Goal: Task Accomplishment & Management: Use online tool/utility

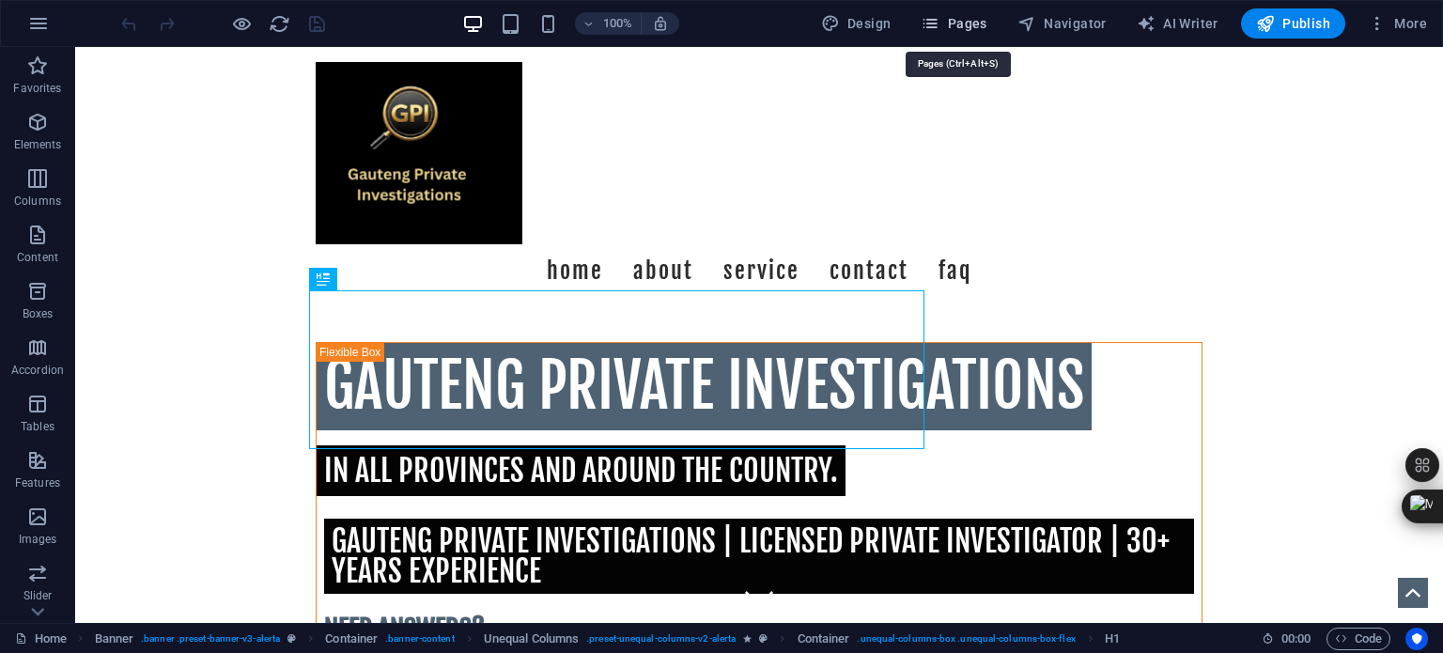
click at [955, 17] on span "Pages" at bounding box center [954, 23] width 66 height 19
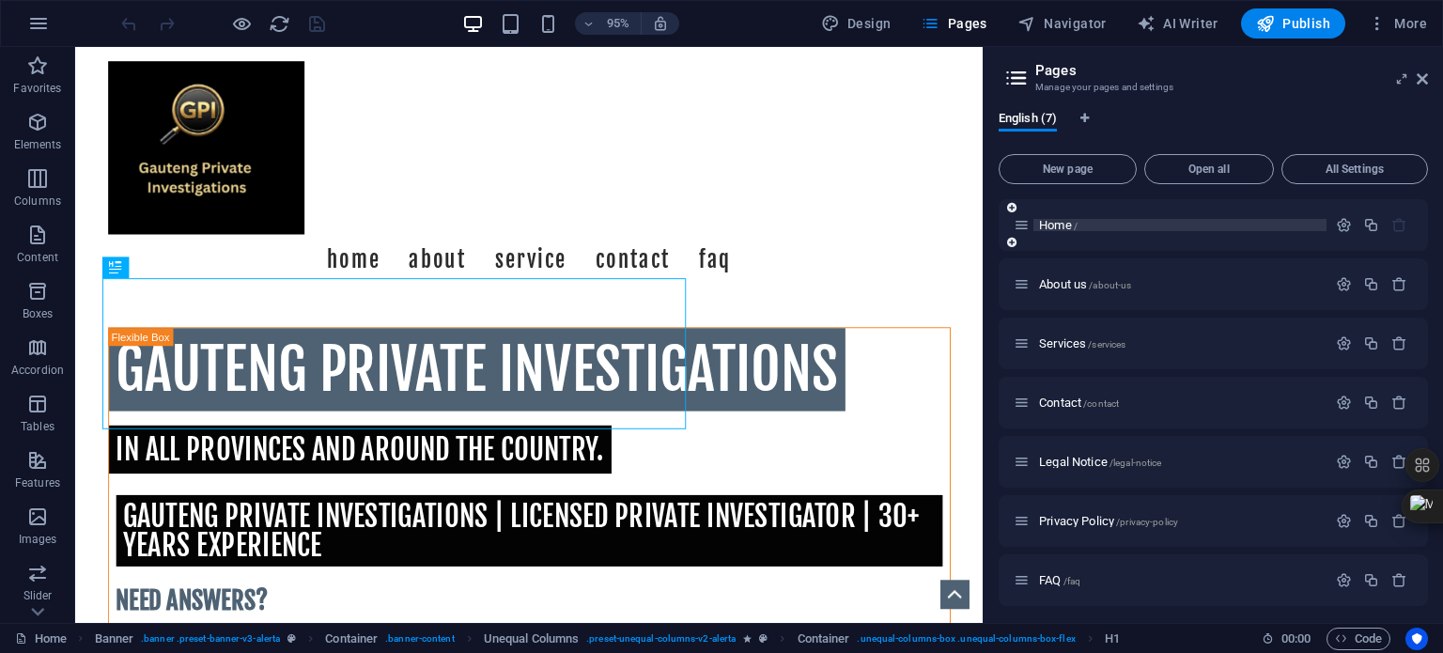
click at [1056, 223] on span "Home /" at bounding box center [1058, 225] width 39 height 14
click at [1339, 223] on icon "button" at bounding box center [1344, 225] width 16 height 16
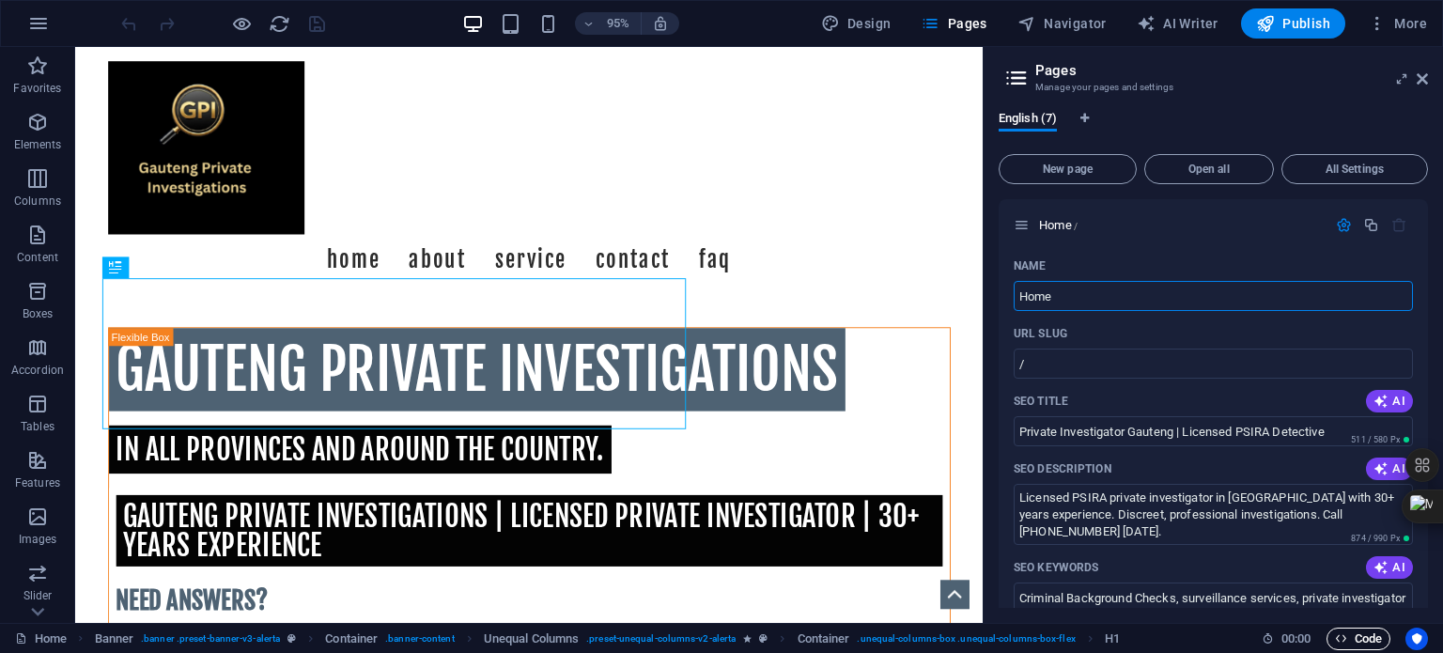
click at [1366, 638] on span "Code" at bounding box center [1358, 639] width 47 height 23
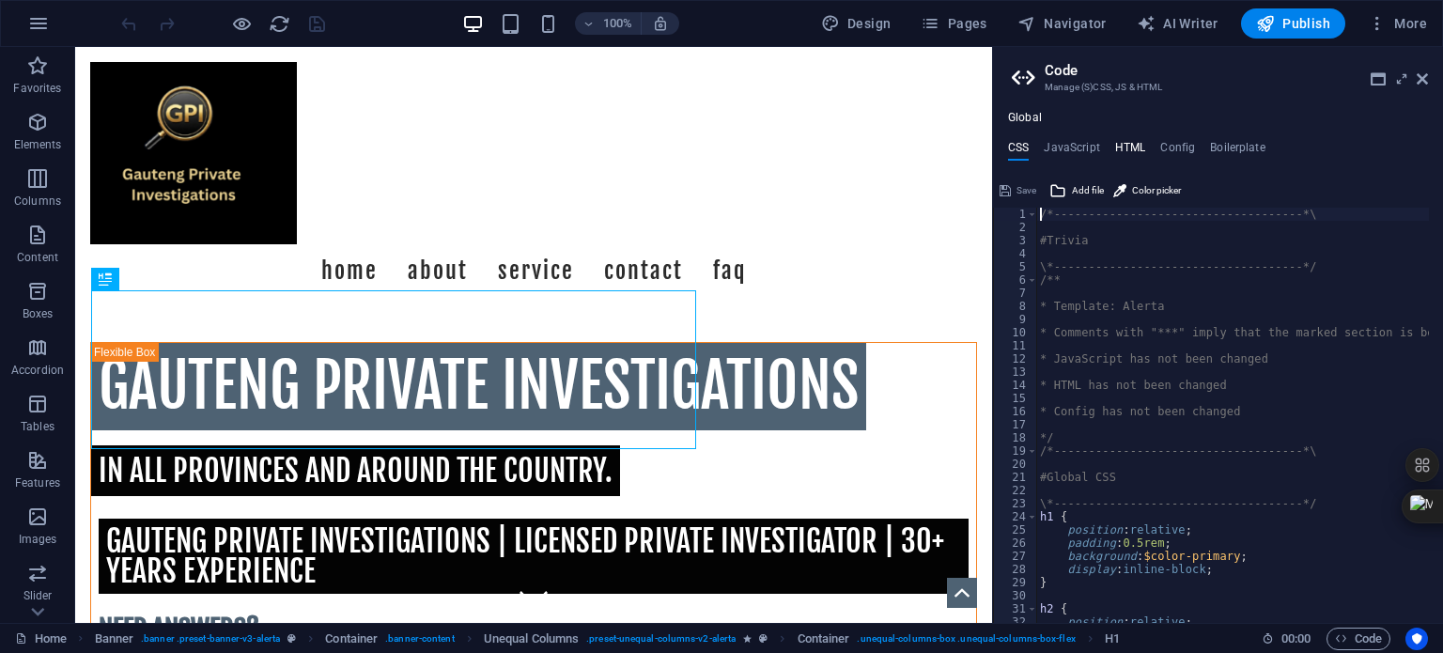
click at [1125, 148] on h4 "HTML" at bounding box center [1130, 151] width 31 height 21
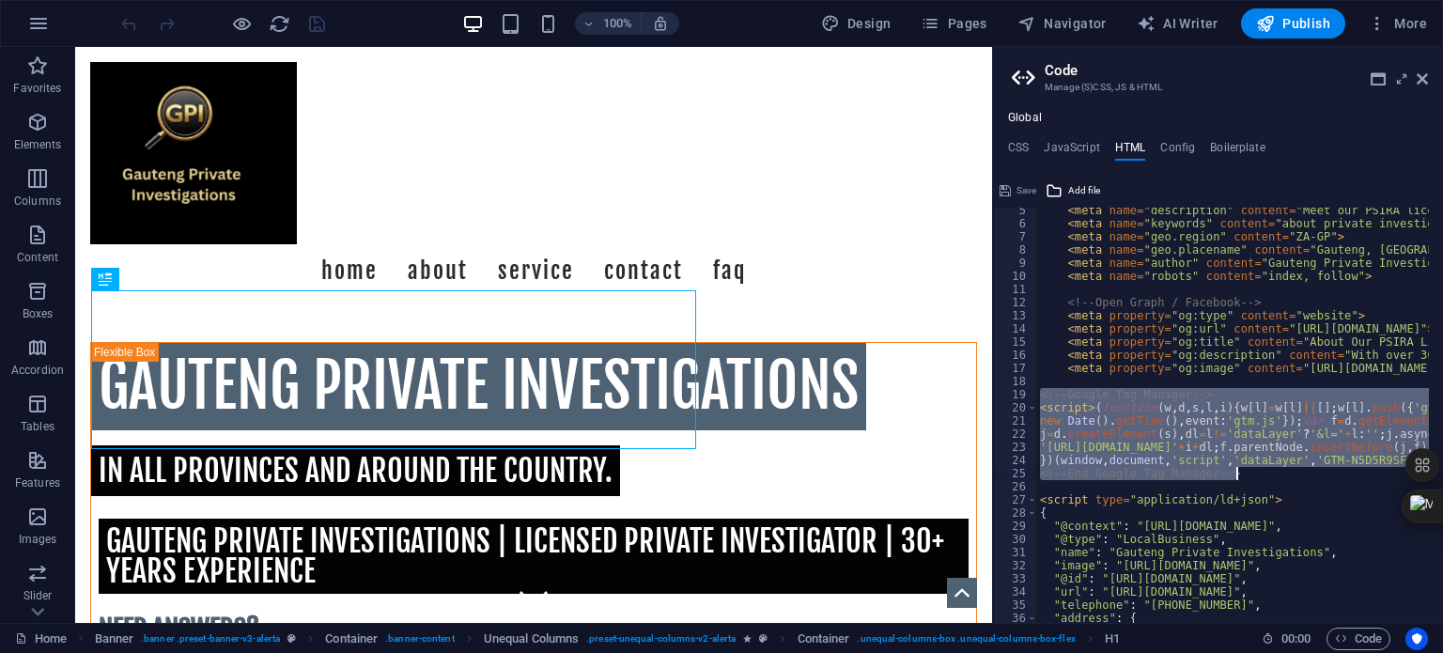
drag, startPoint x: 1042, startPoint y: 394, endPoint x: 1275, endPoint y: 476, distance: 247.3
paste textarea "</script"
type textarea "</script>"
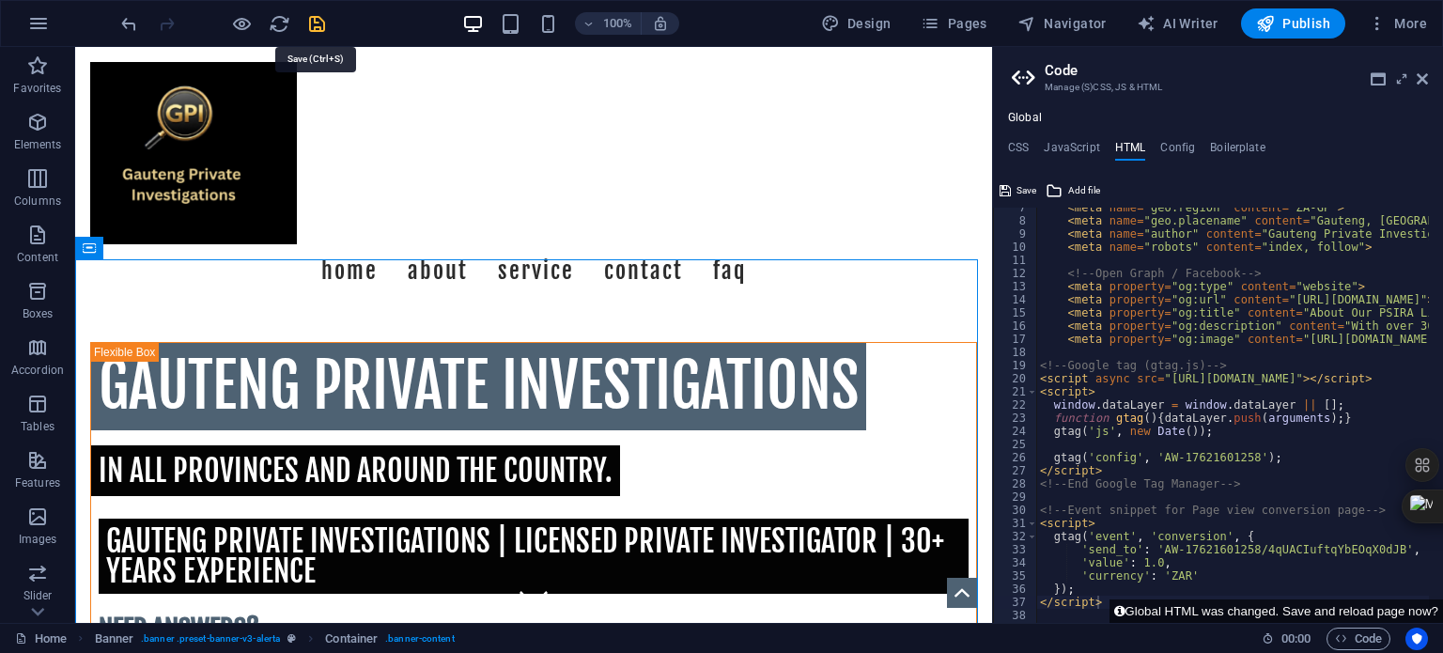
click at [316, 22] on icon "save" at bounding box center [317, 24] width 22 height 22
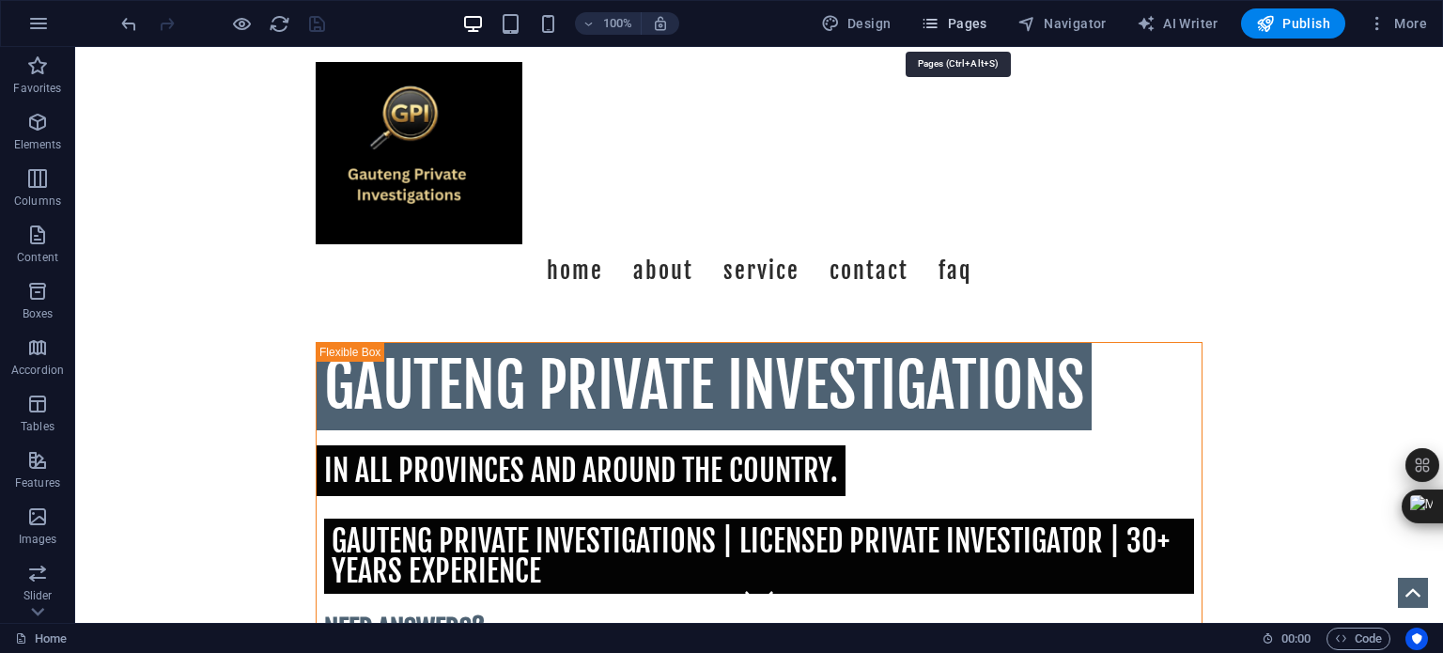
click at [952, 28] on span "Pages" at bounding box center [954, 23] width 66 height 19
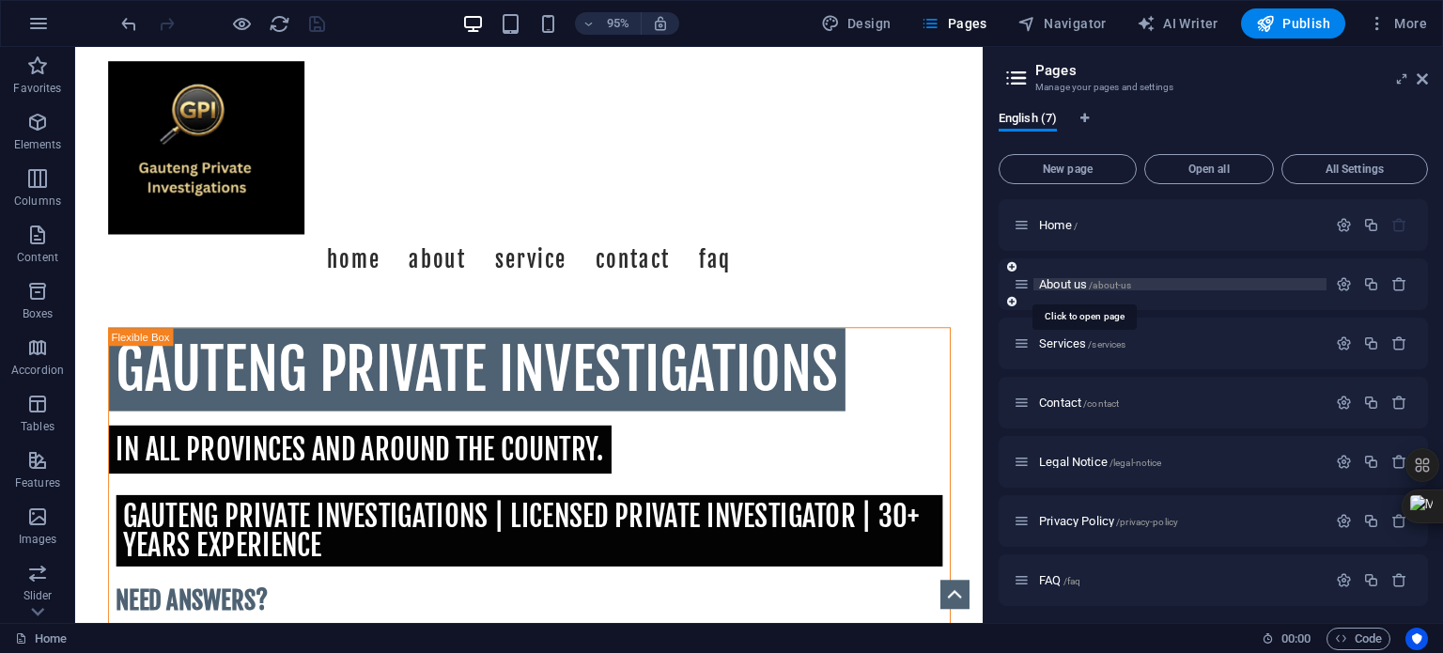
click at [1057, 281] on span "About us /about-us" at bounding box center [1085, 284] width 92 height 14
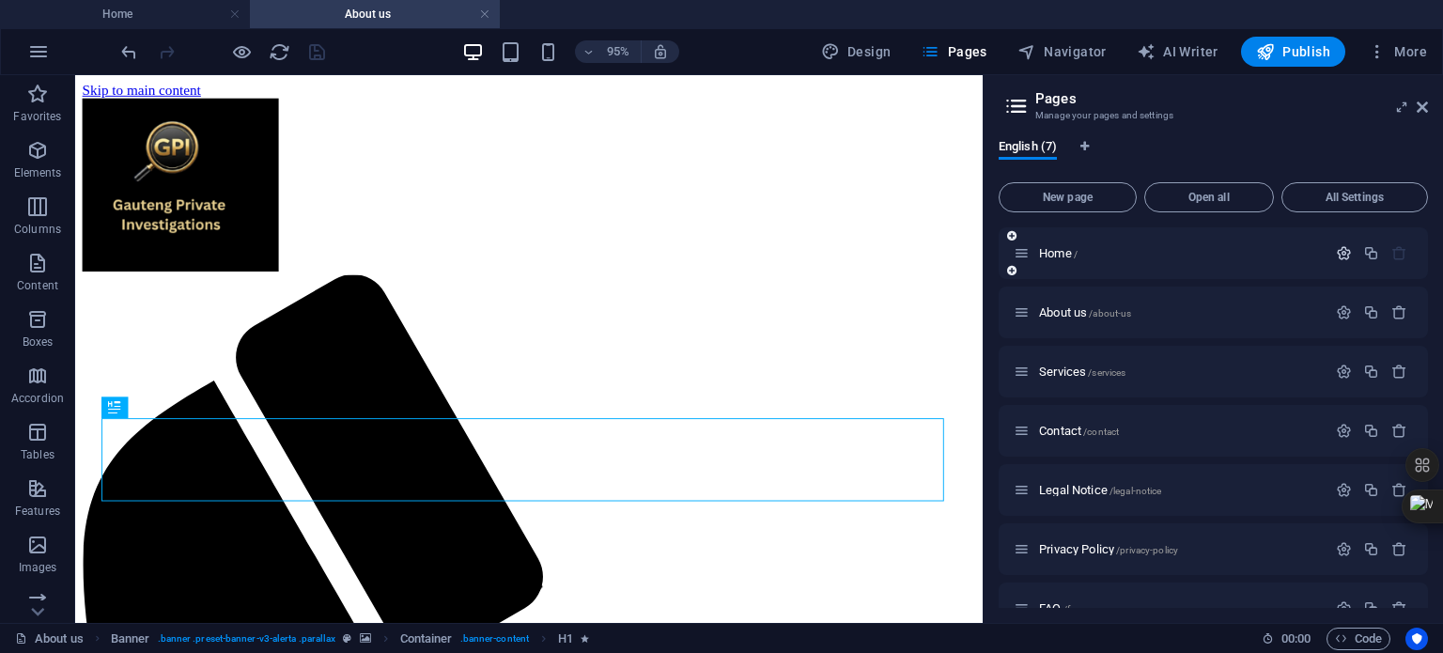
scroll to position [0, 0]
click at [1340, 247] on icon "button" at bounding box center [1344, 253] width 16 height 16
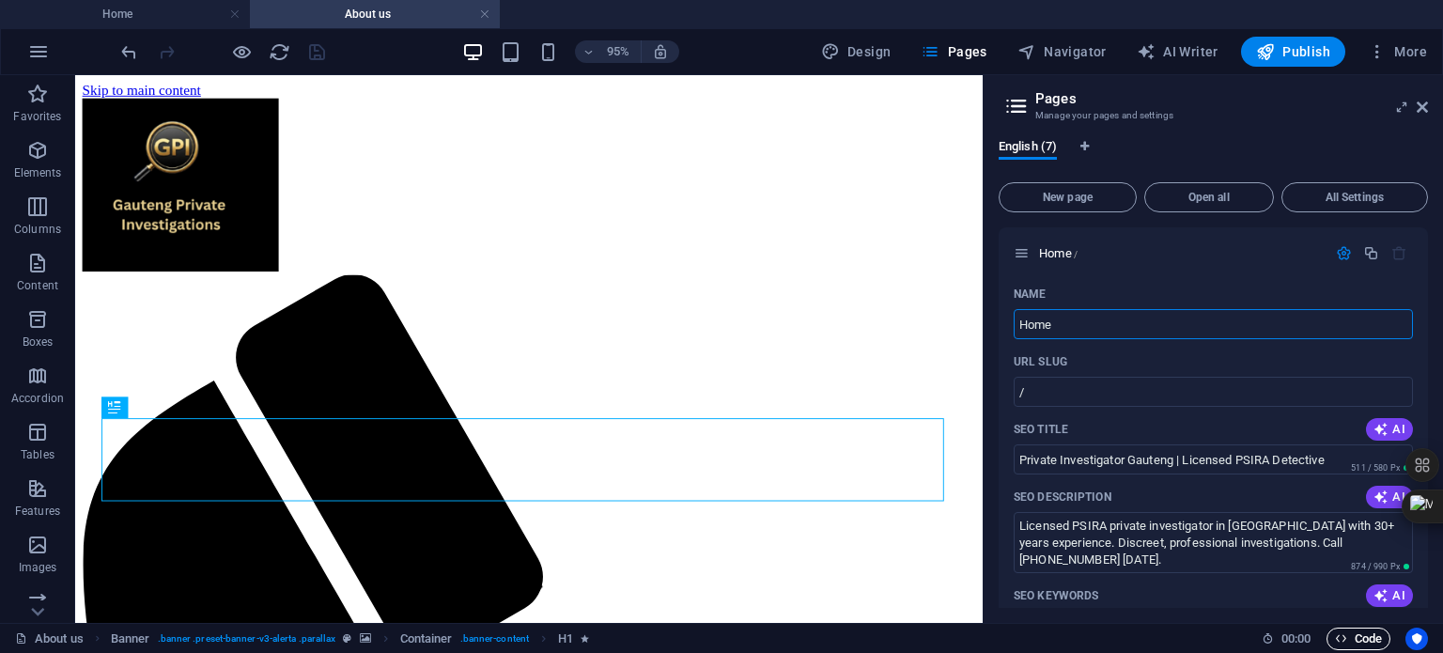
click at [1362, 635] on span "Code" at bounding box center [1358, 639] width 47 height 23
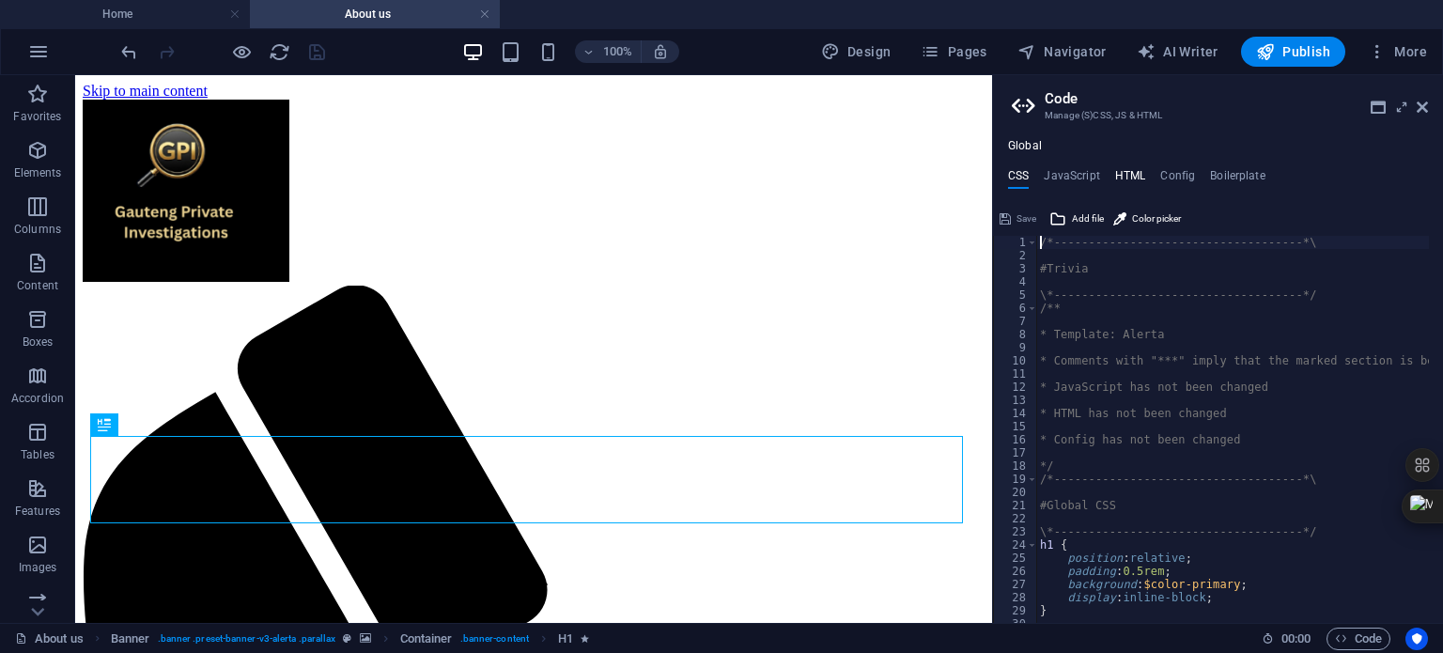
click at [1126, 175] on h4 "HTML" at bounding box center [1130, 179] width 31 height 21
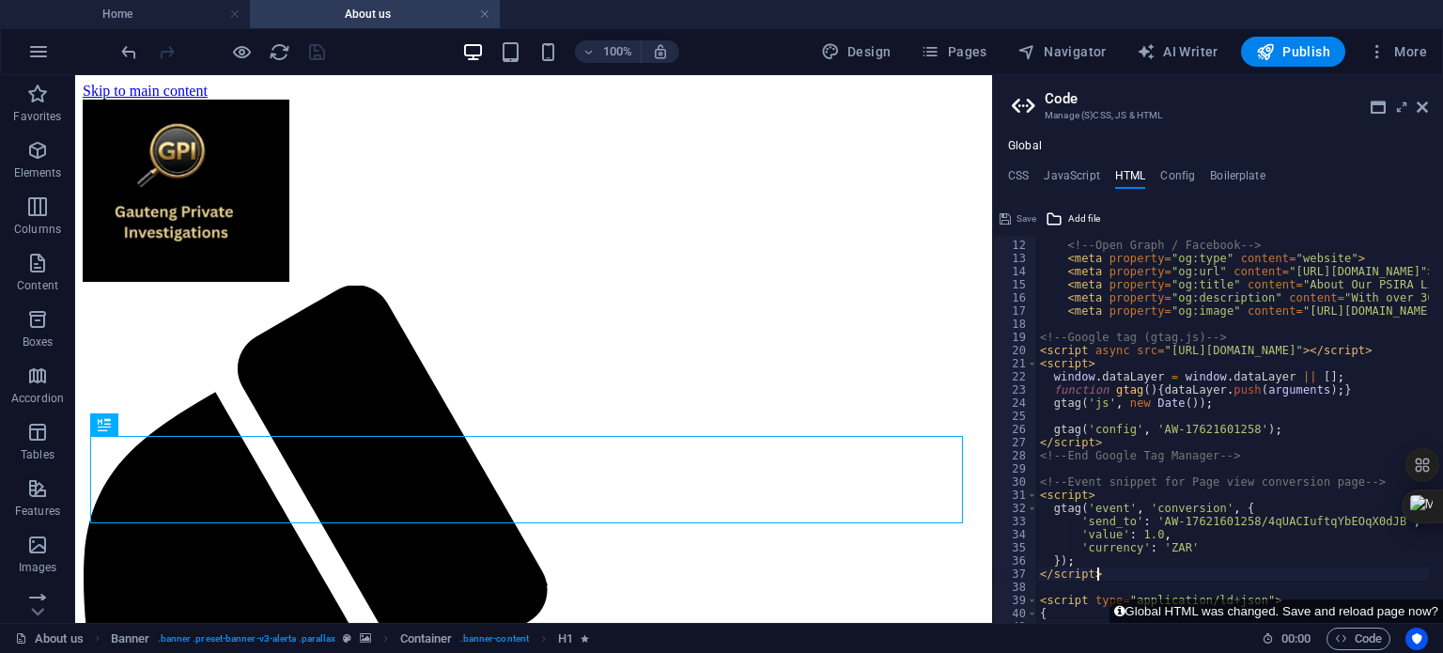
scroll to position [142, 0]
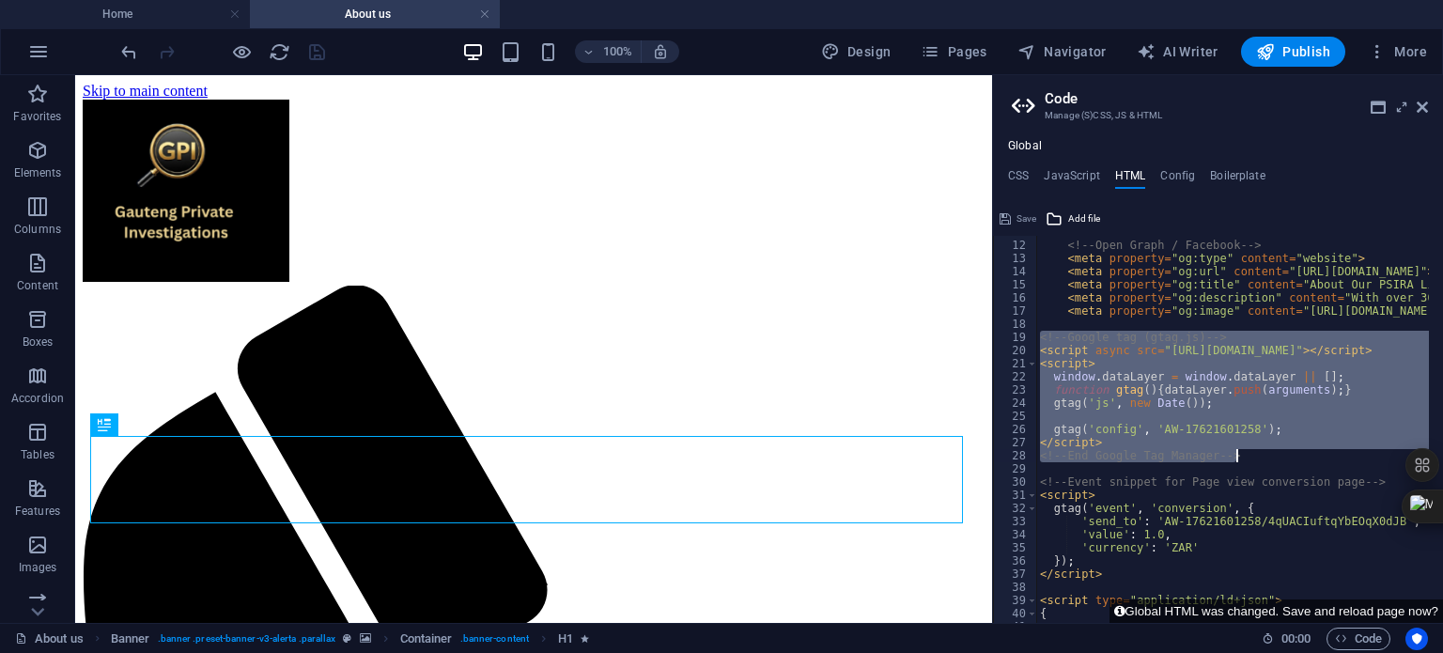
drag, startPoint x: 1037, startPoint y: 335, endPoint x: 1267, endPoint y: 450, distance: 256.8
paste textarea
type textarea "</script>"
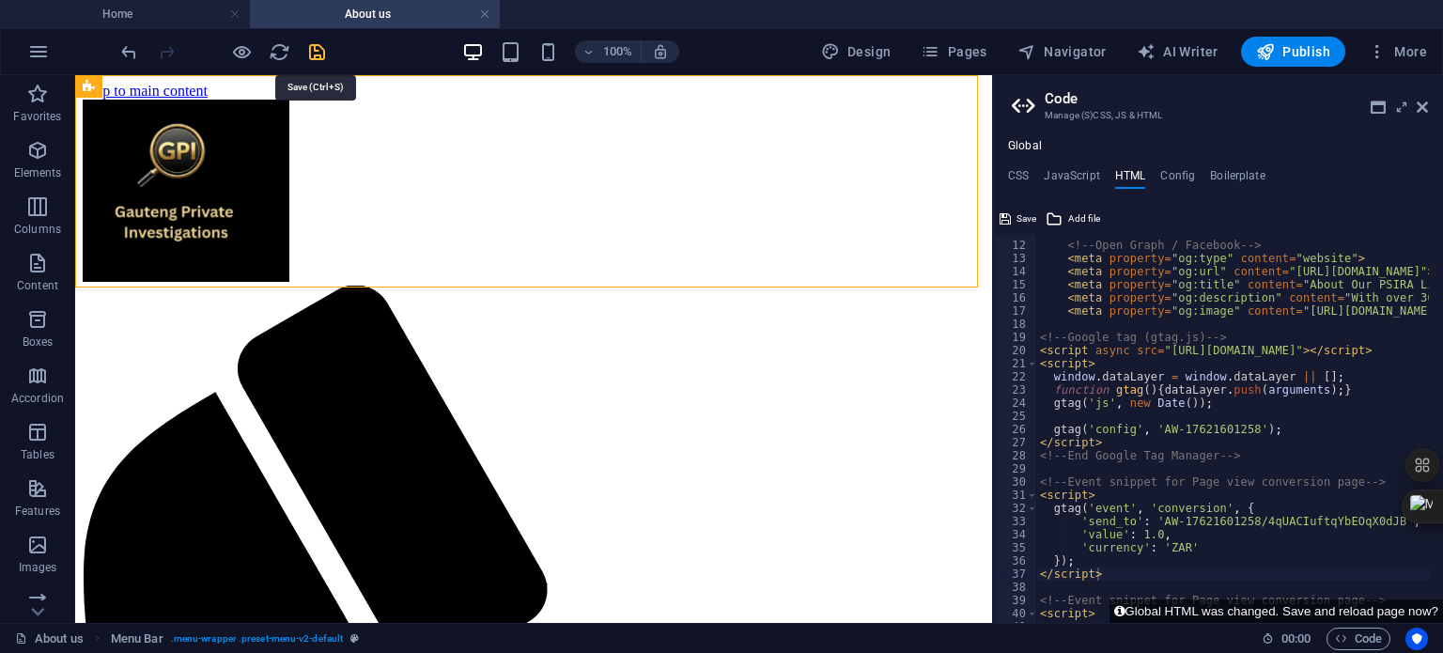
click at [315, 51] on icon "save" at bounding box center [317, 52] width 22 height 22
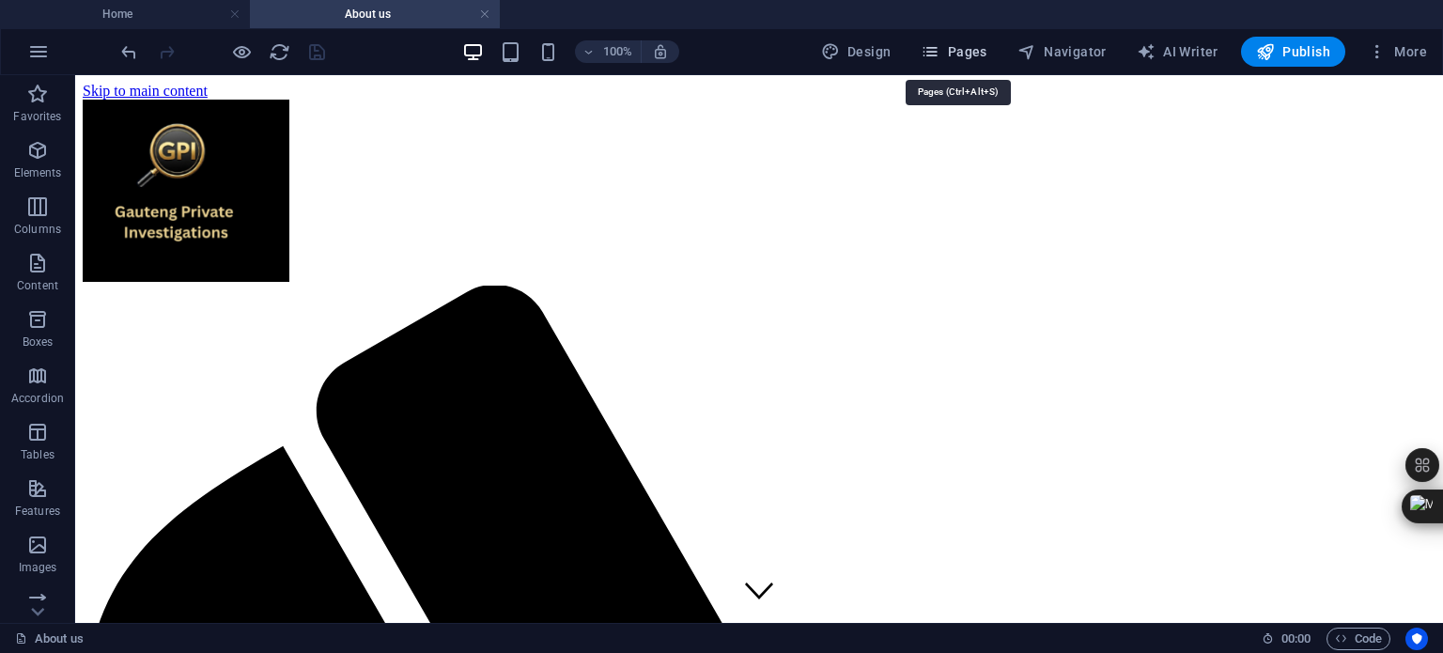
click at [959, 55] on span "Pages" at bounding box center [954, 51] width 66 height 19
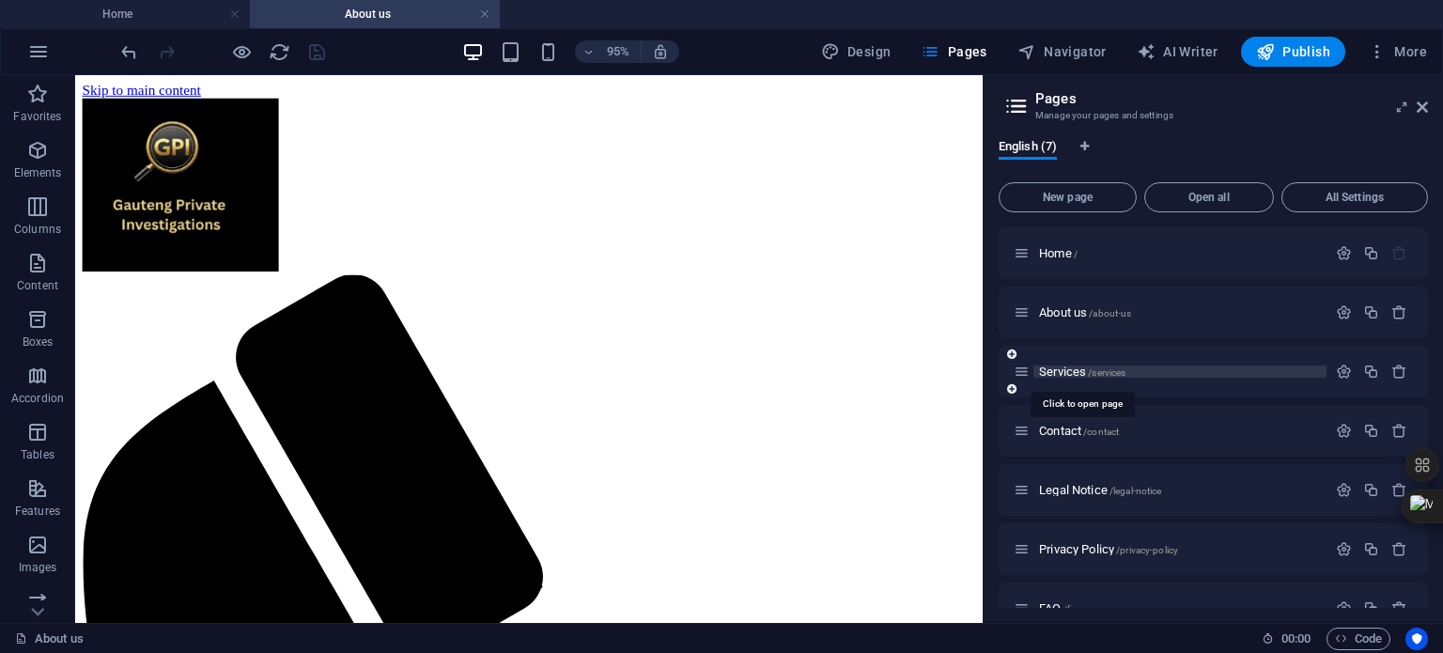
click at [1062, 370] on span "Services /services" at bounding box center [1082, 372] width 86 height 14
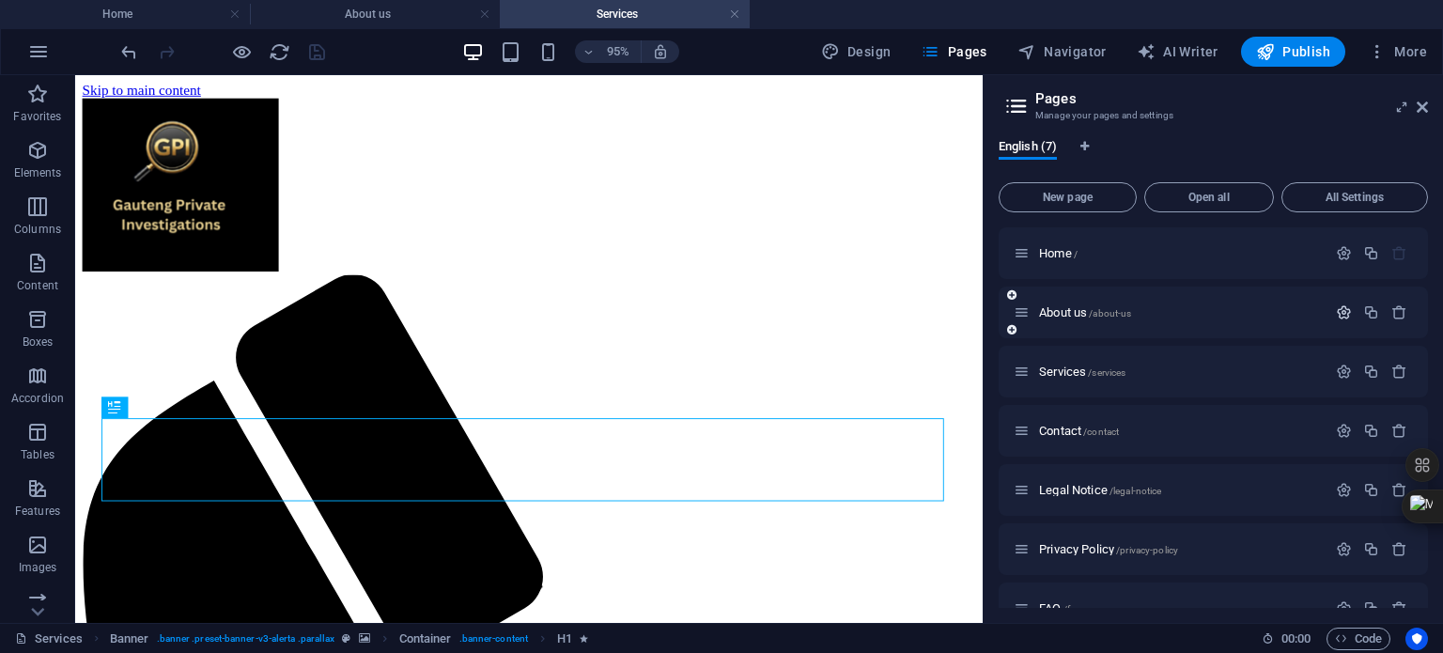
scroll to position [0, 0]
click at [1364, 635] on span "Code" at bounding box center [1358, 639] width 47 height 23
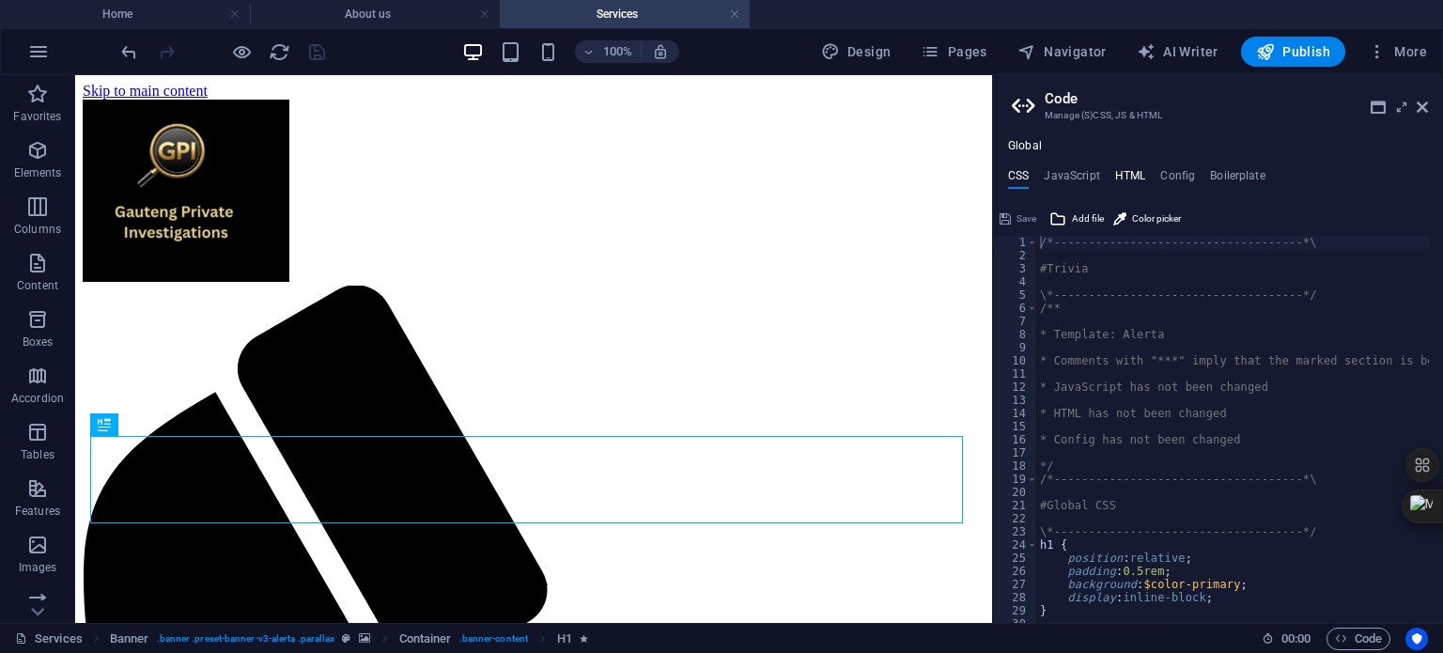
click at [1133, 179] on h4 "HTML" at bounding box center [1130, 179] width 31 height 21
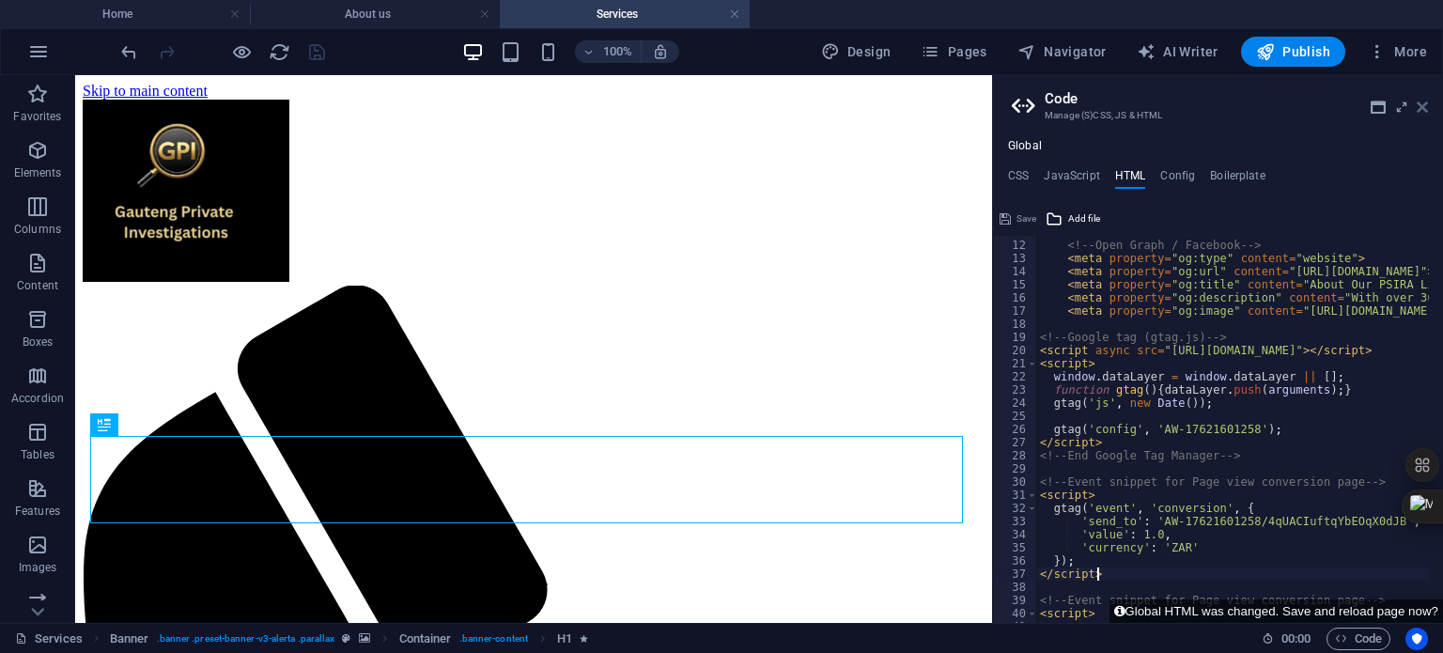
click at [1421, 106] on icon at bounding box center [1422, 107] width 11 height 15
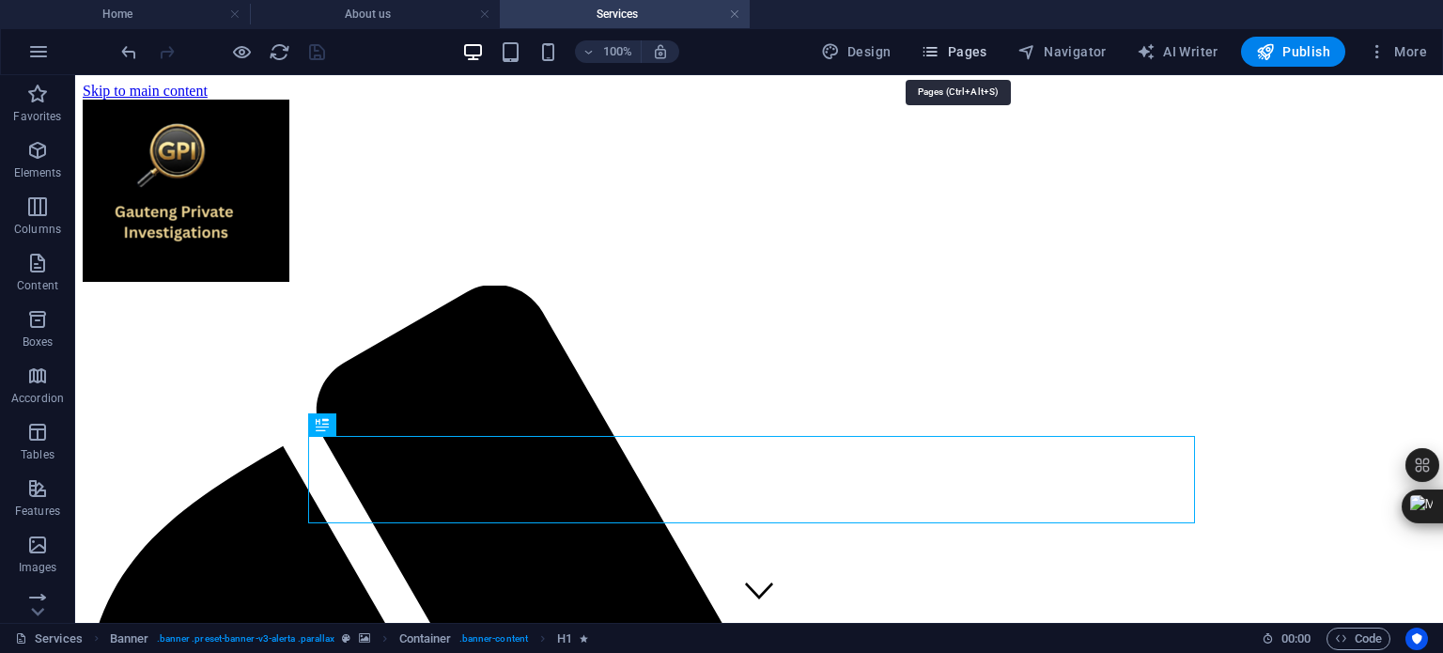
click at [957, 53] on span "Pages" at bounding box center [954, 51] width 66 height 19
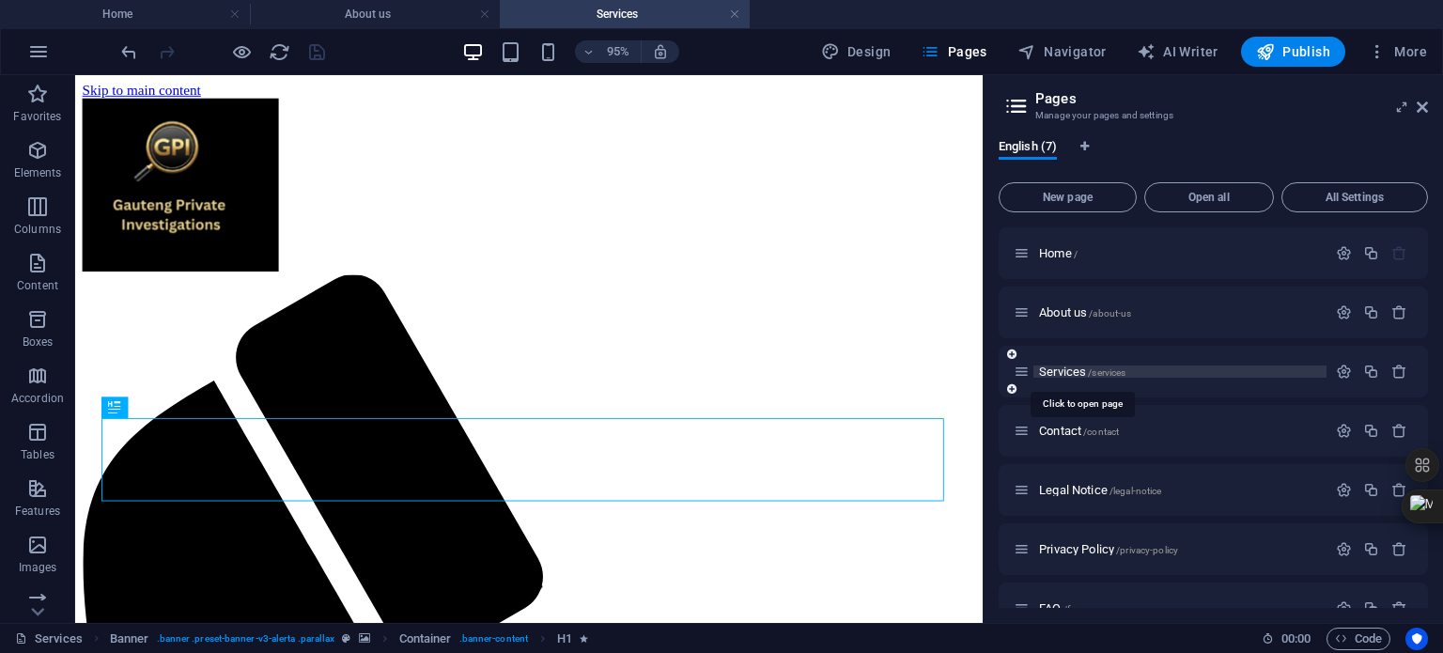
click at [1060, 372] on span "Services /services" at bounding box center [1082, 372] width 86 height 14
click at [1340, 371] on icon "button" at bounding box center [1344, 372] width 16 height 16
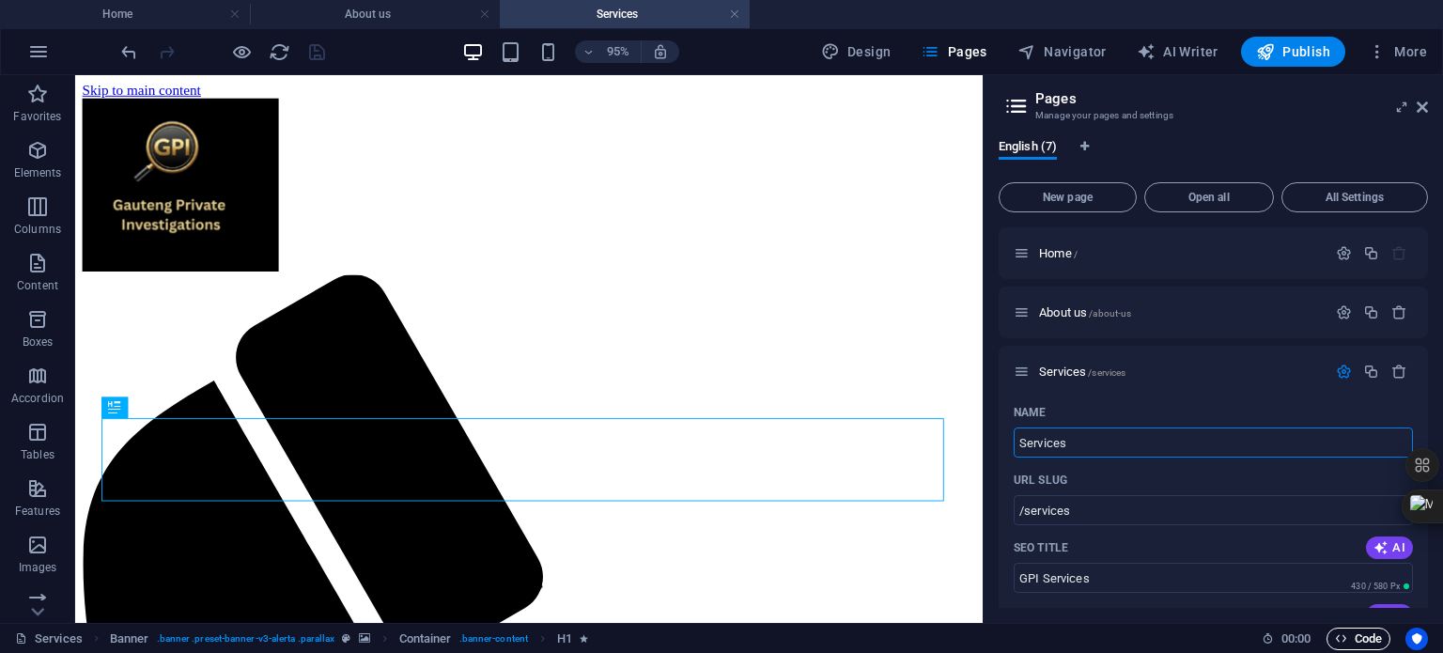
click at [1373, 635] on span "Code" at bounding box center [1358, 639] width 47 height 23
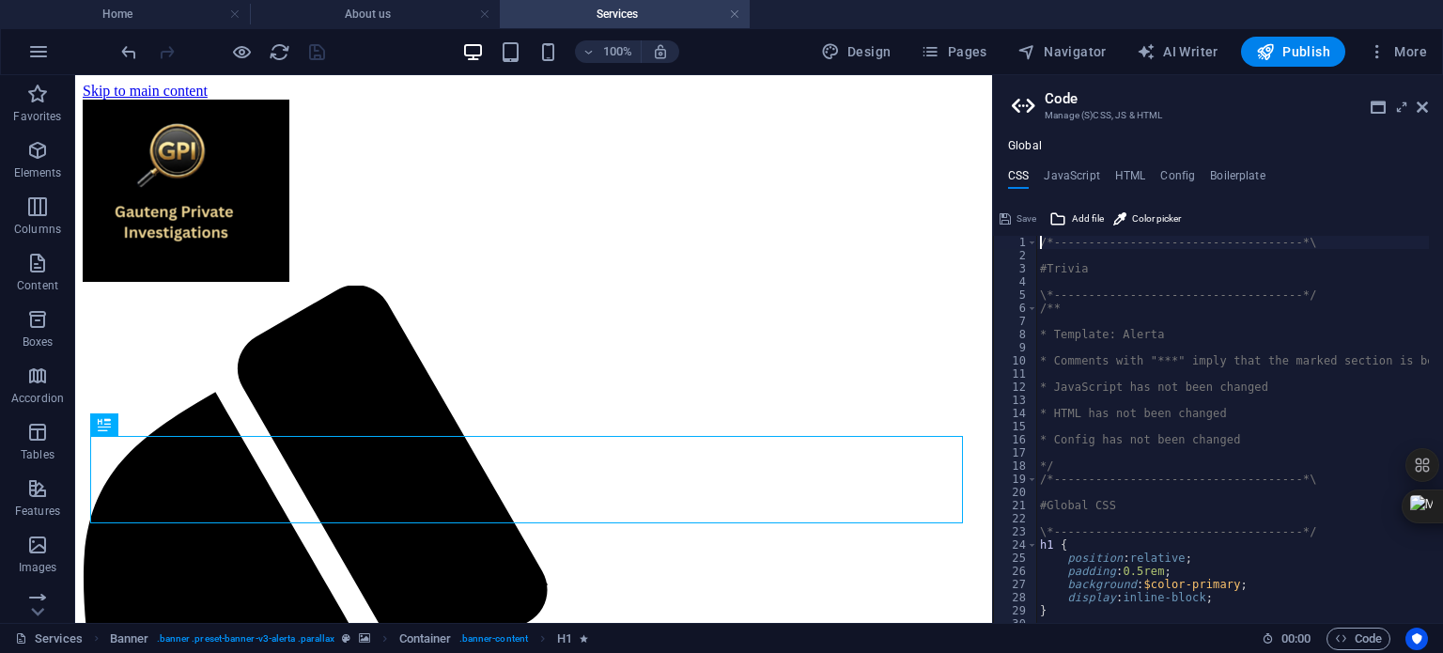
scroll to position [56, 0]
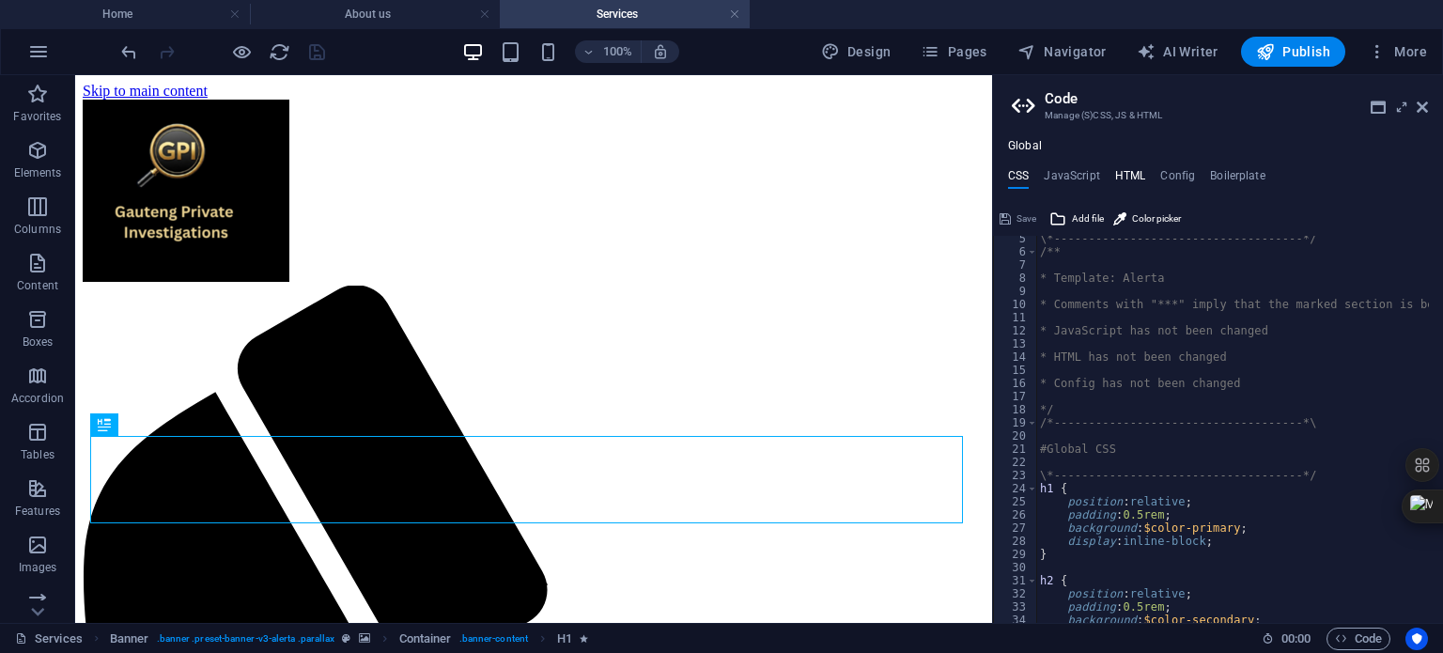
click at [1127, 176] on h4 "HTML" at bounding box center [1130, 179] width 31 height 21
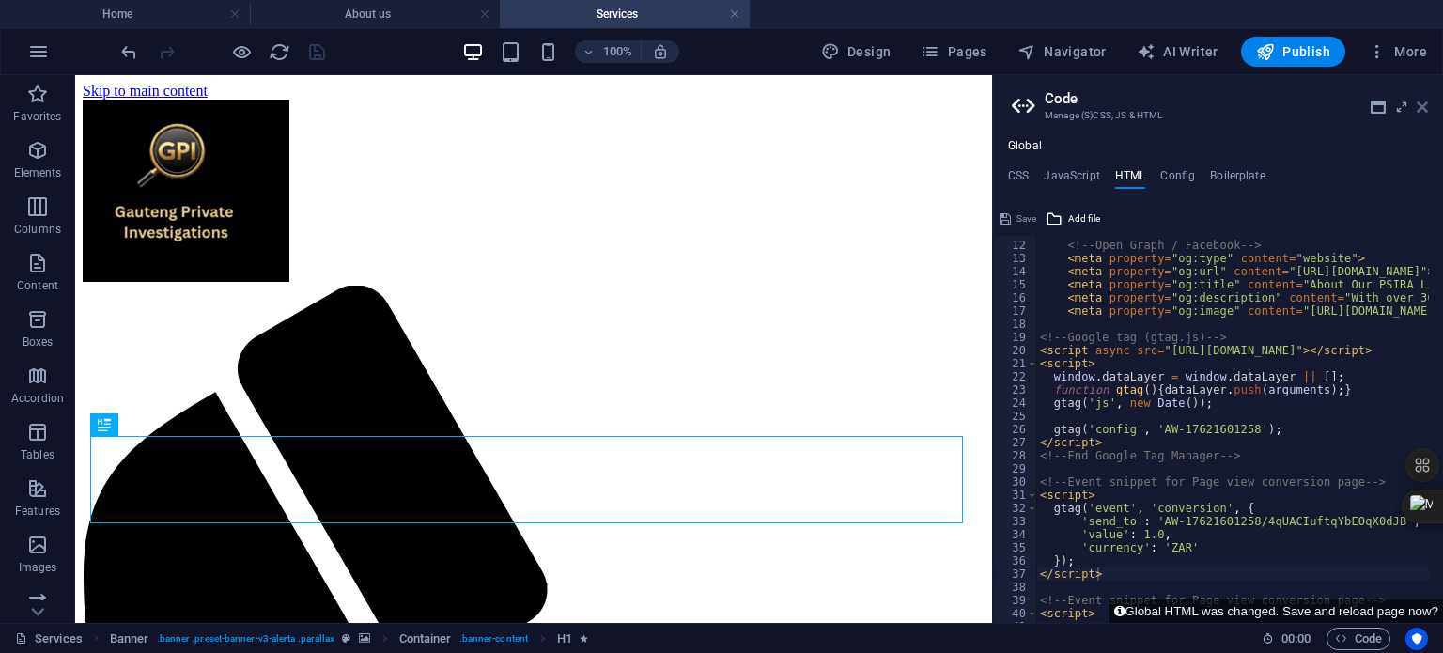
click at [1423, 107] on icon at bounding box center [1422, 107] width 11 height 15
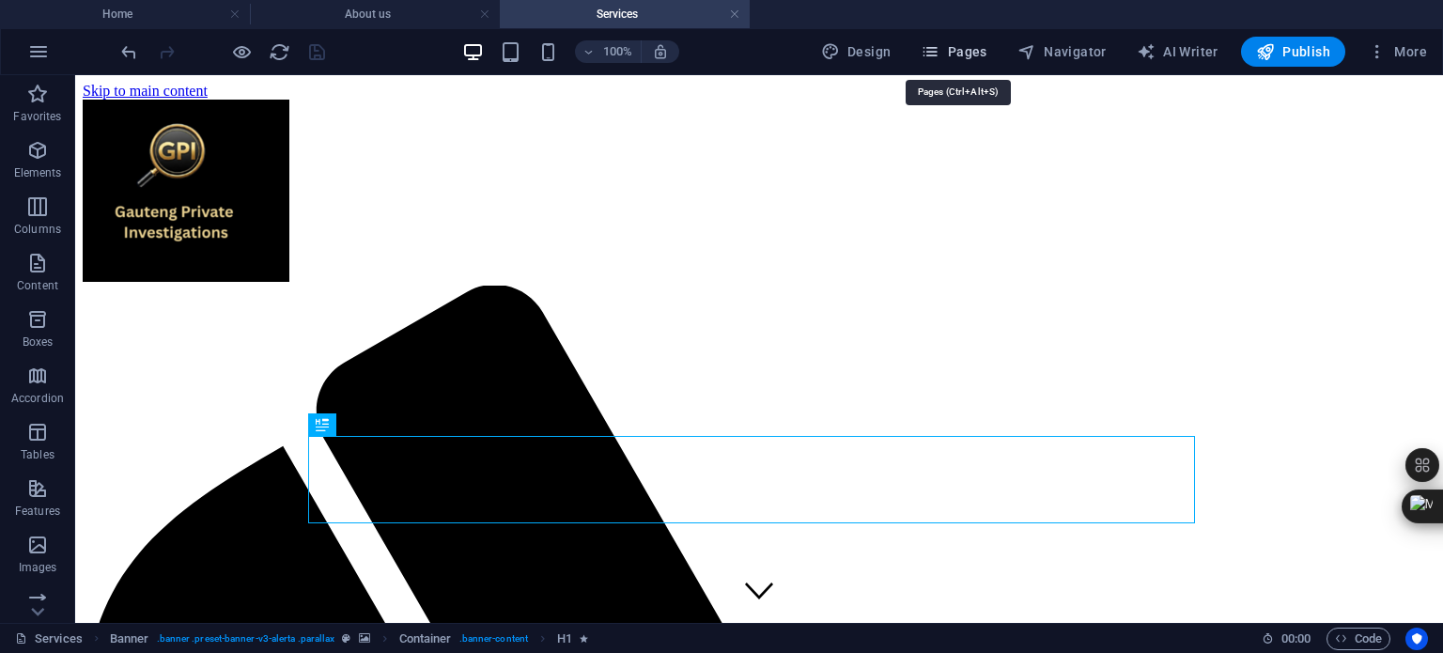
click at [971, 55] on span "Pages" at bounding box center [954, 51] width 66 height 19
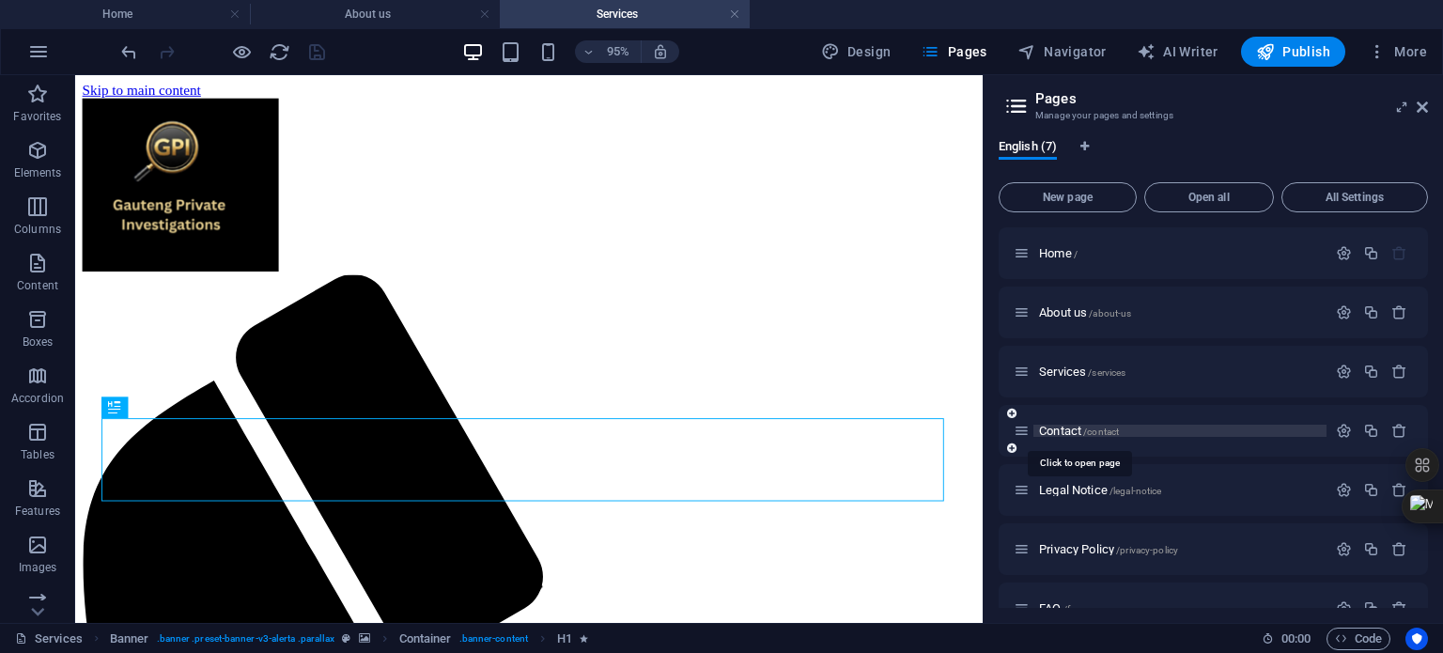
click at [1064, 430] on span "Contact /contact" at bounding box center [1079, 431] width 80 height 14
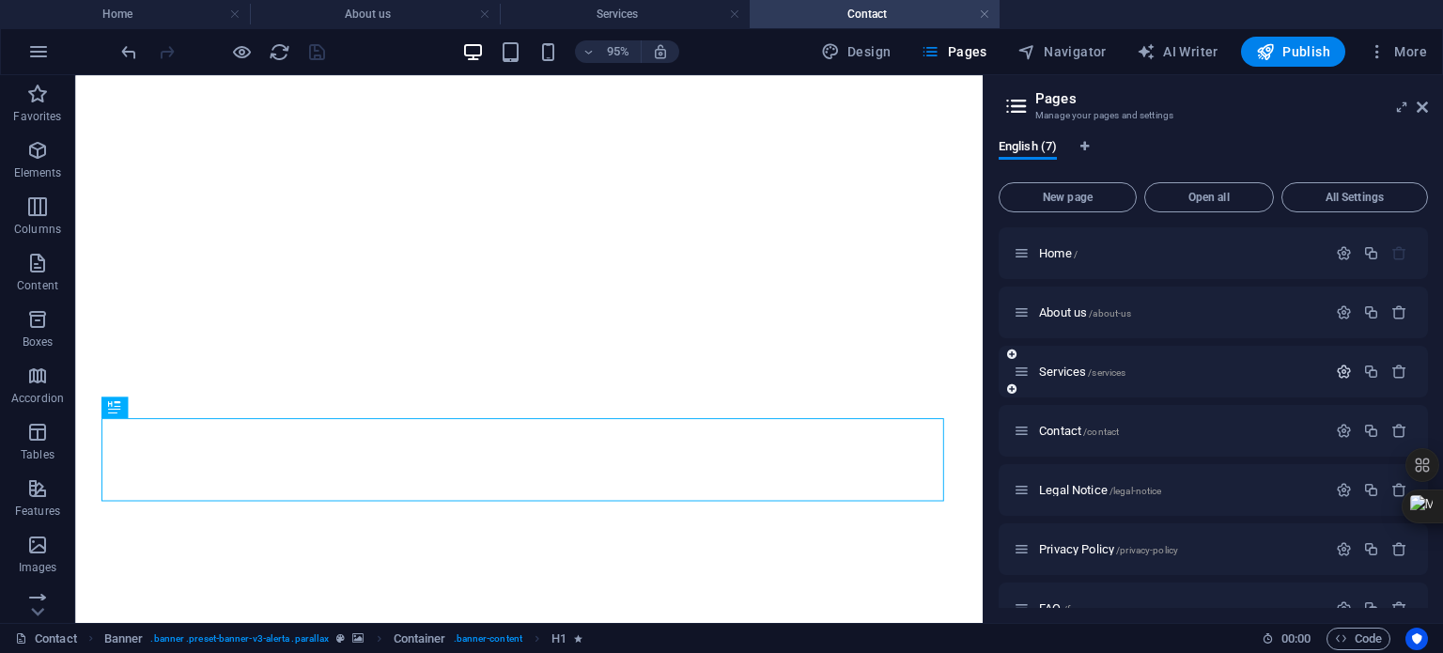
click at [1342, 367] on icon "button" at bounding box center [1344, 372] width 16 height 16
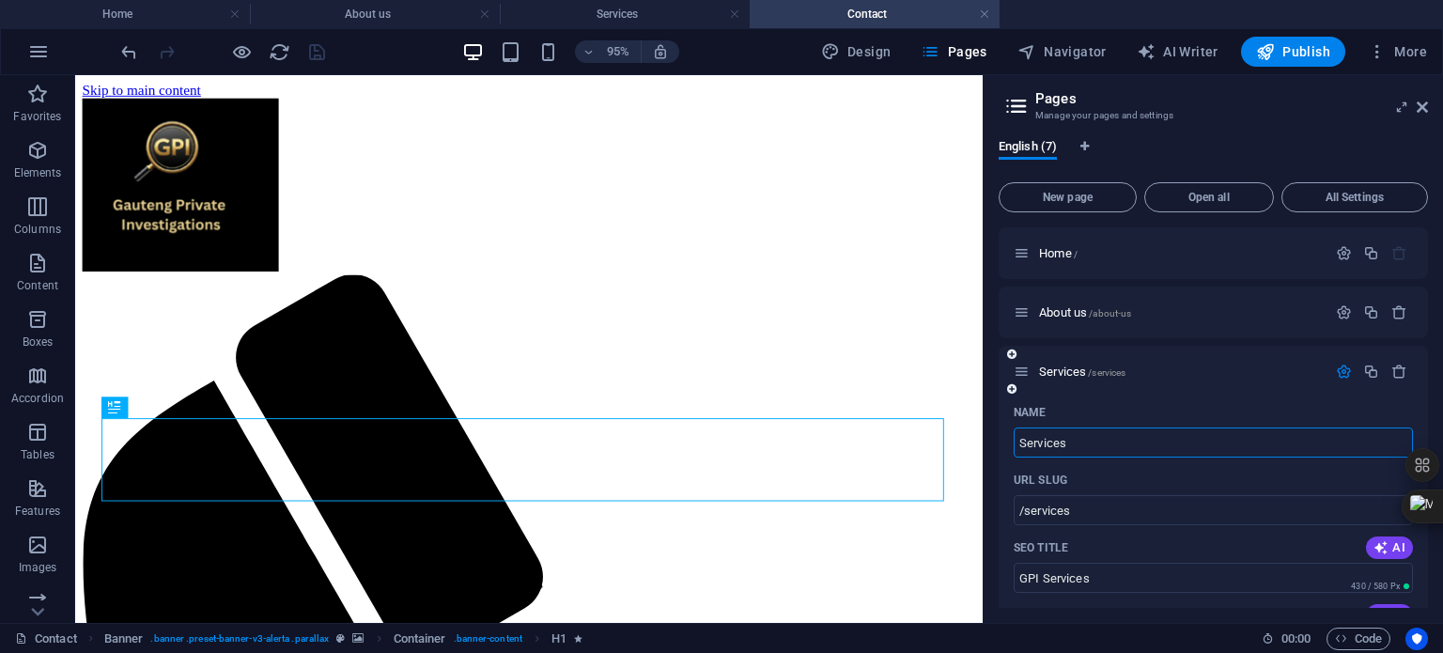
scroll to position [0, 0]
click at [1364, 634] on span "Code" at bounding box center [1358, 639] width 47 height 23
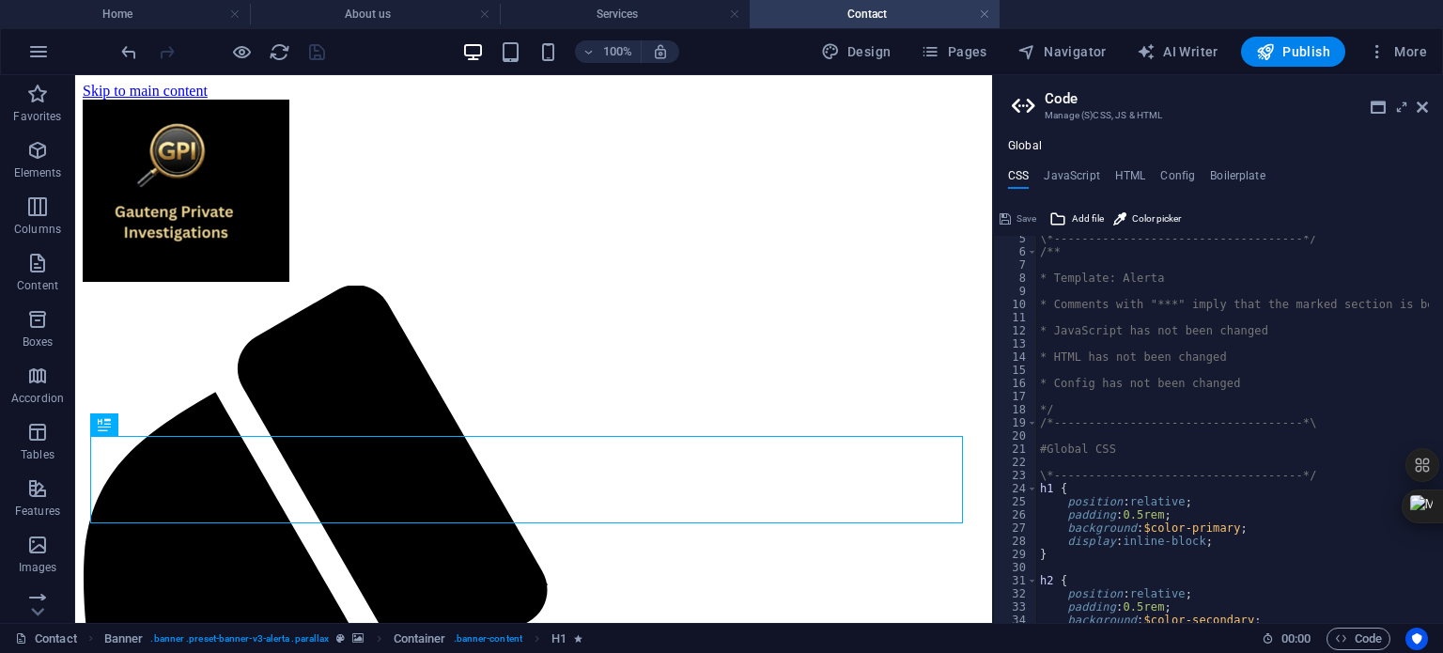
click at [1128, 167] on div "Global CSS JavaScript HTML Config Boilerplate /*-------------------------------…" at bounding box center [1218, 381] width 450 height 484
click at [1128, 172] on h4 "HTML" at bounding box center [1130, 179] width 31 height 21
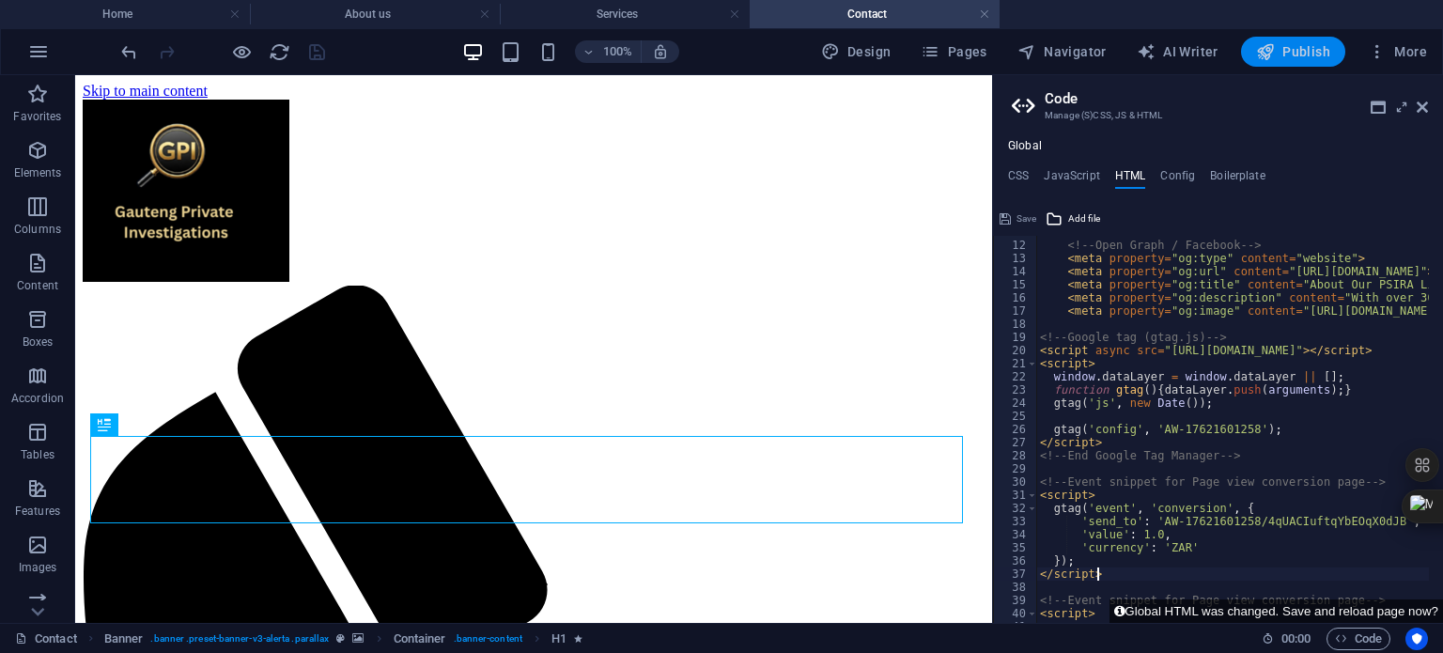
click at [1306, 44] on span "Publish" at bounding box center [1293, 51] width 74 height 19
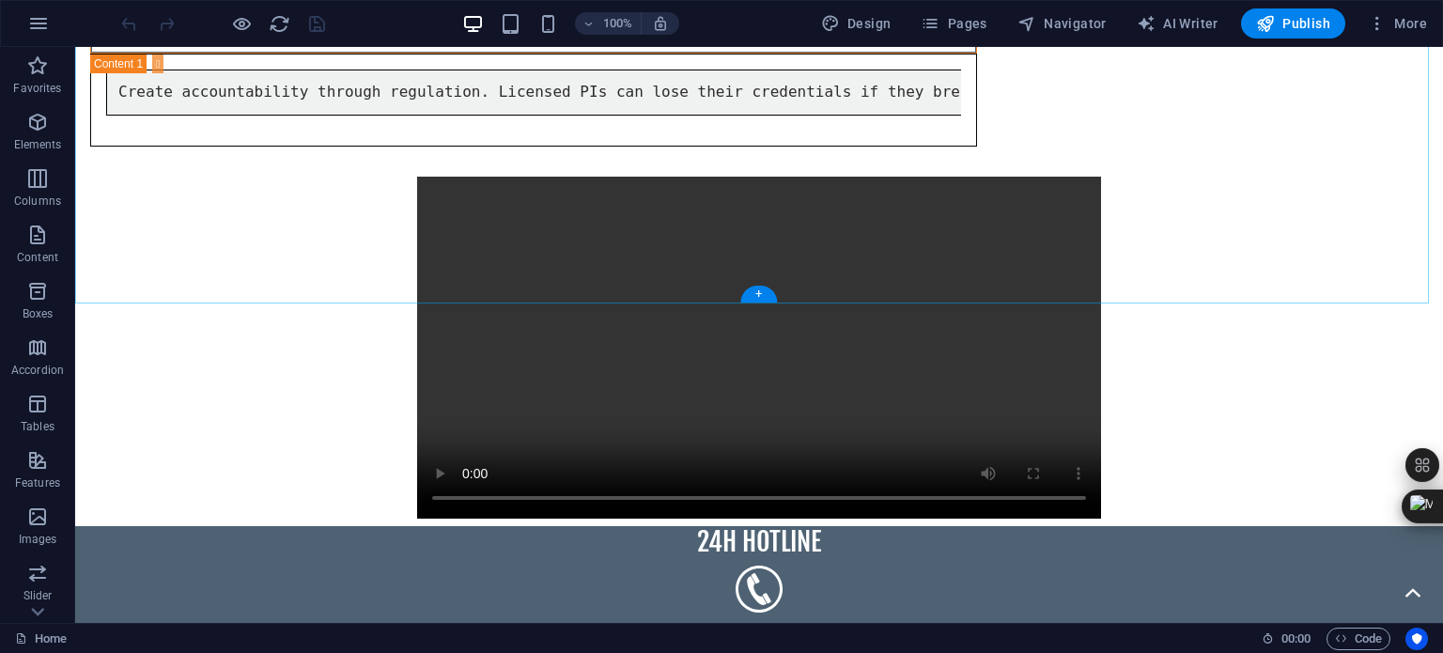
scroll to position [2752, 0]
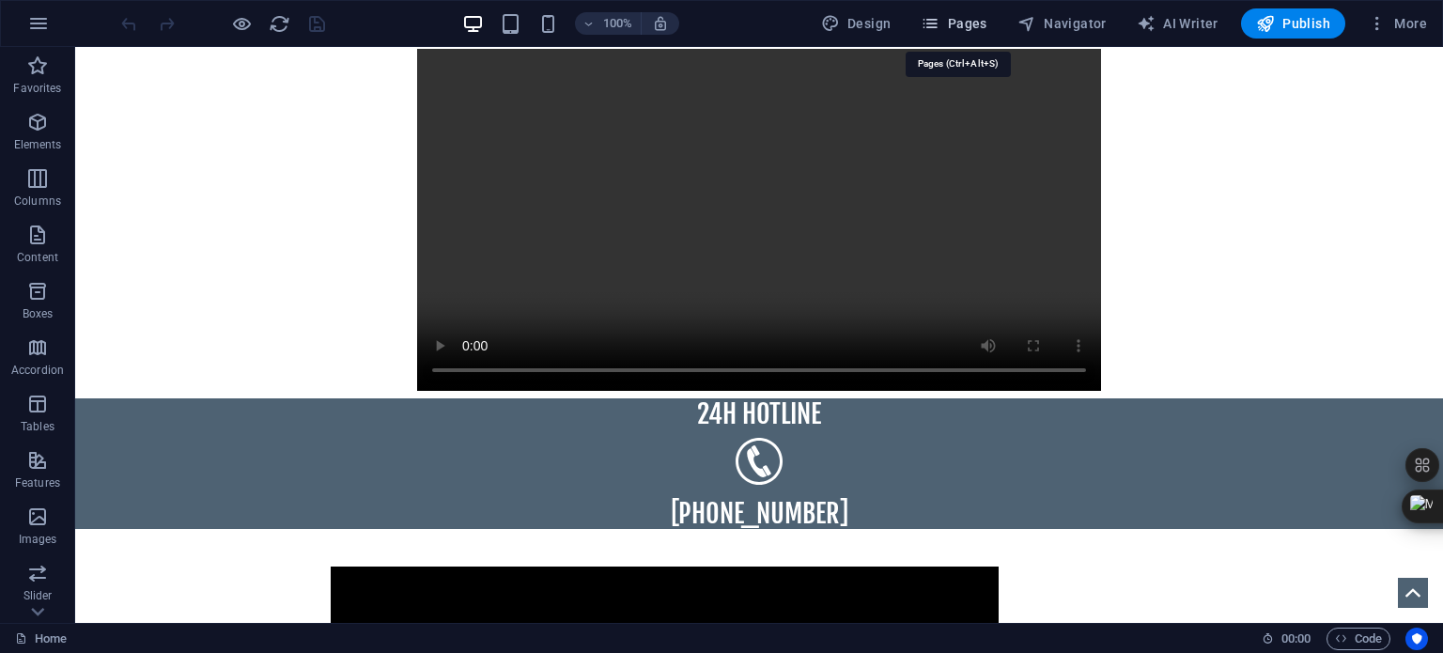
click at [970, 20] on span "Pages" at bounding box center [954, 23] width 66 height 19
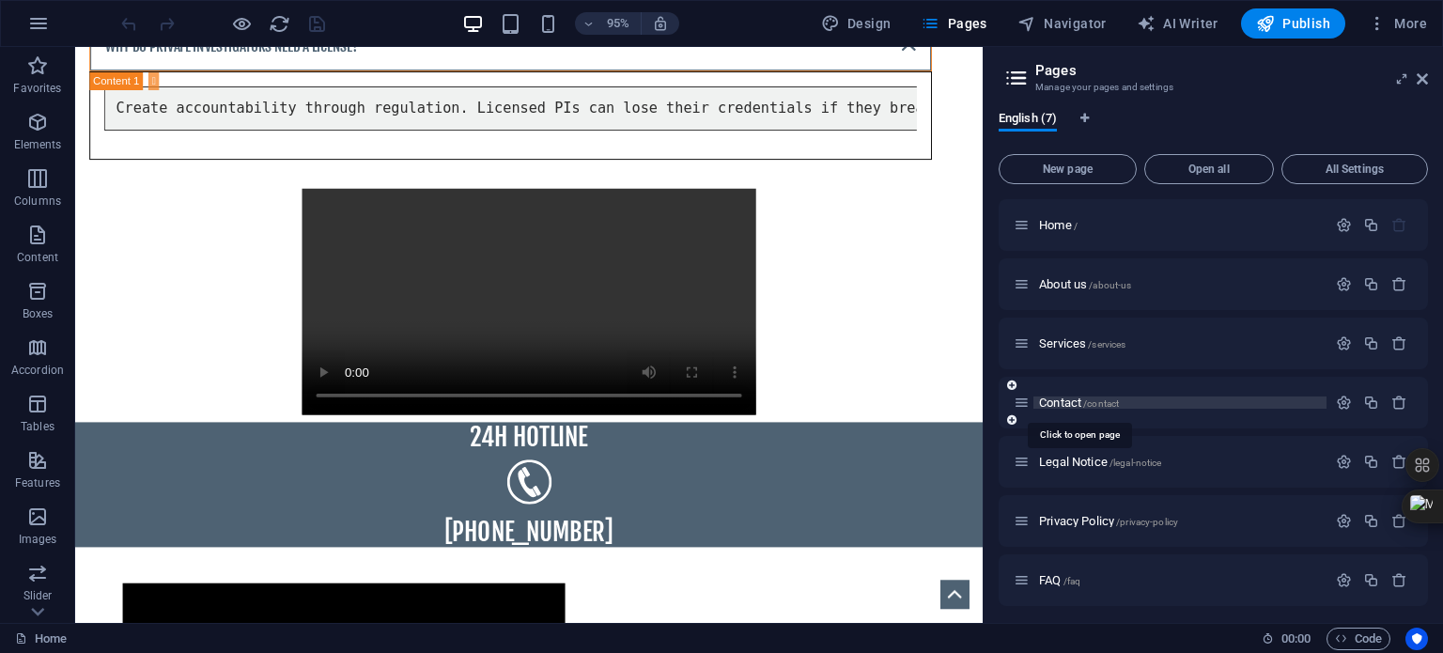
click at [1062, 401] on span "Contact /contact" at bounding box center [1079, 403] width 80 height 14
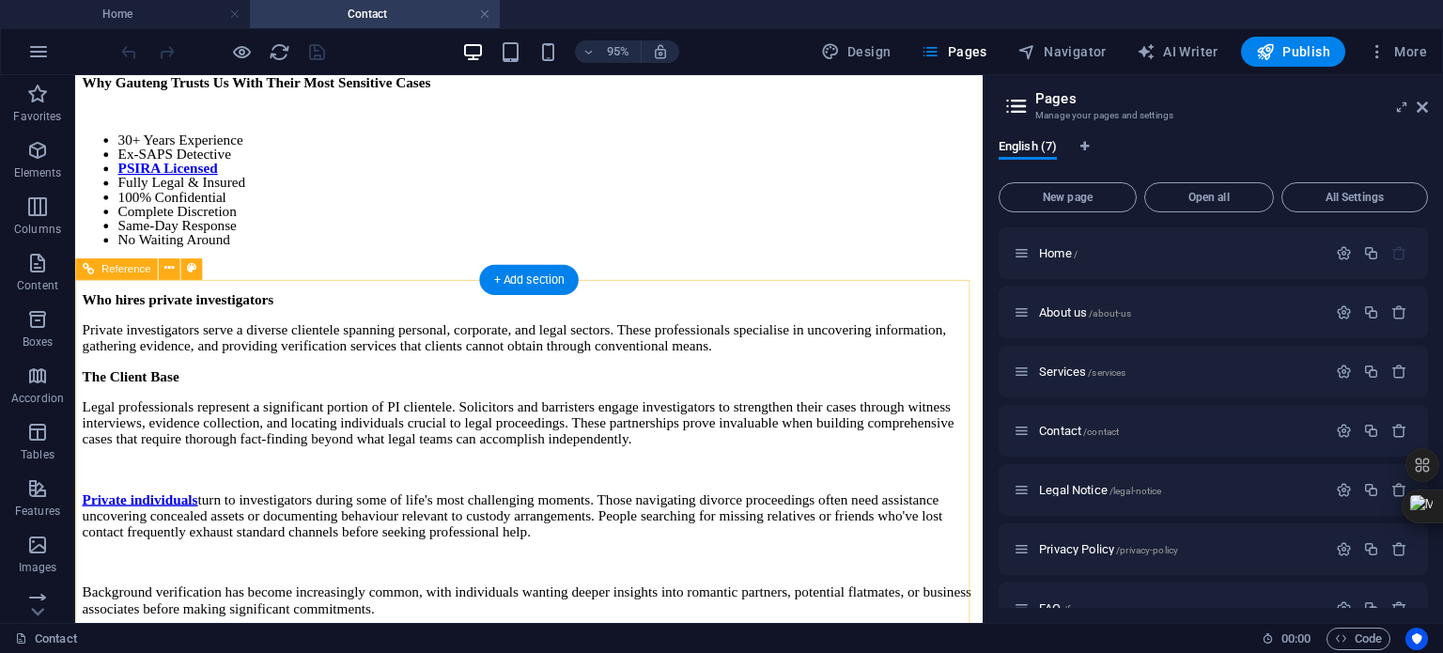
scroll to position [2397, 0]
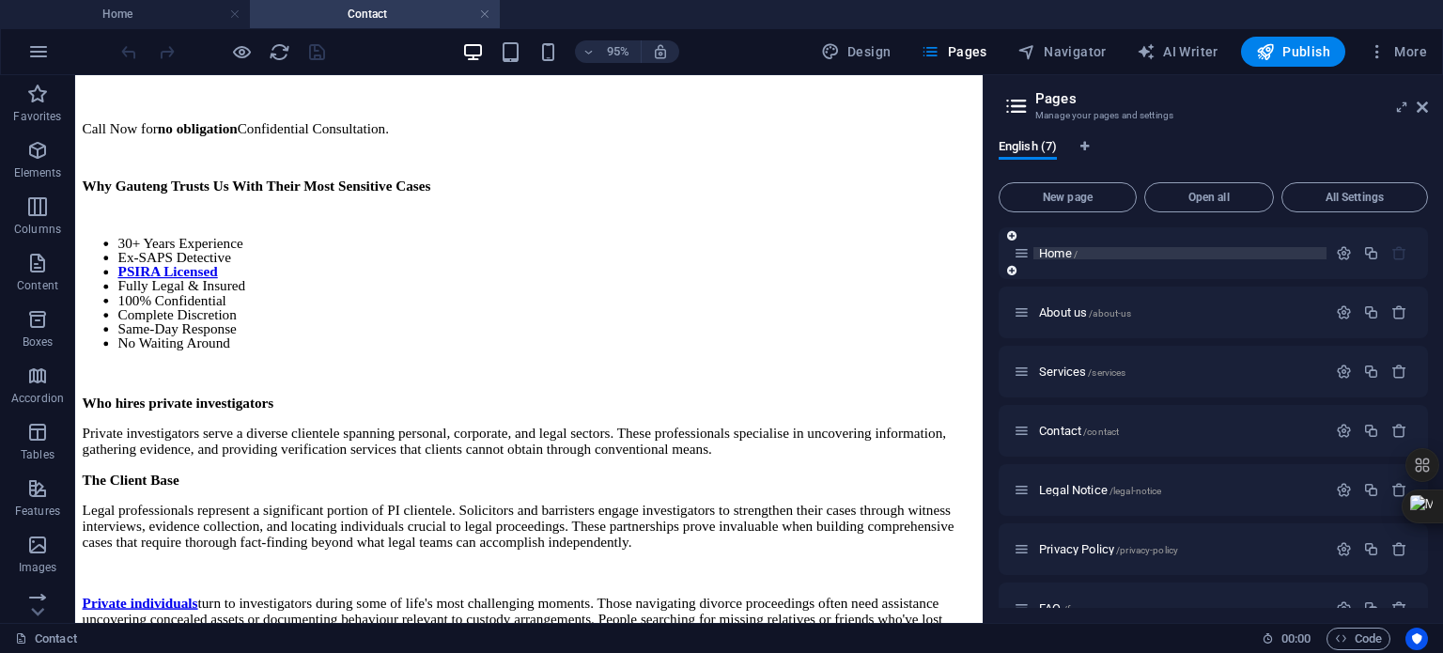
click at [1049, 251] on span "Home /" at bounding box center [1058, 253] width 39 height 14
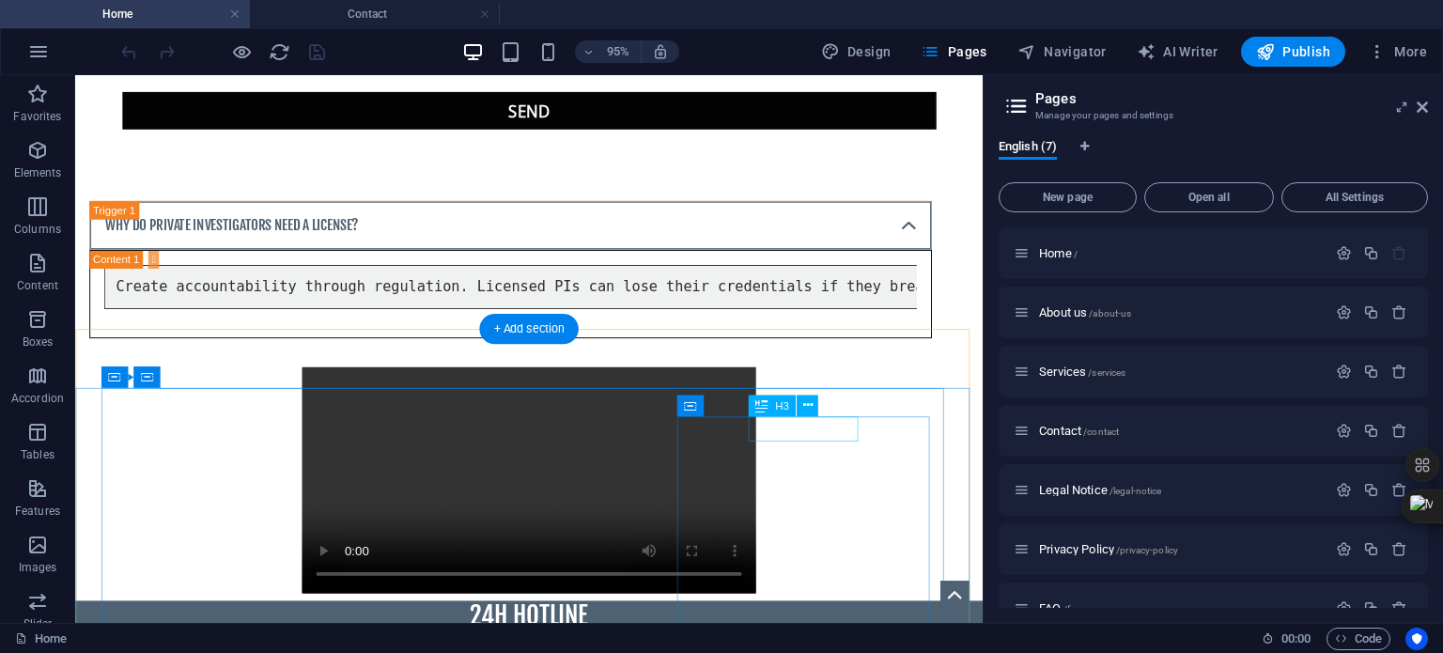
scroll to position [2635, 0]
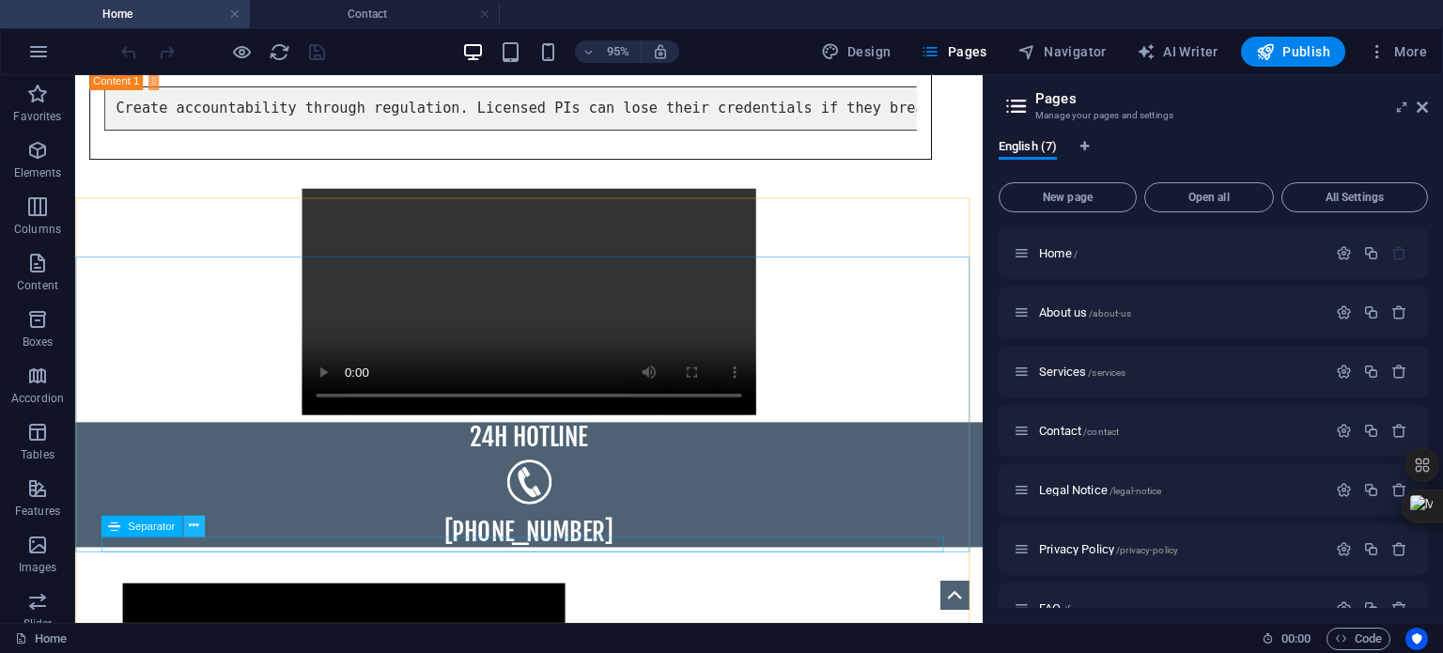
click at [191, 528] on icon at bounding box center [193, 526] width 9 height 19
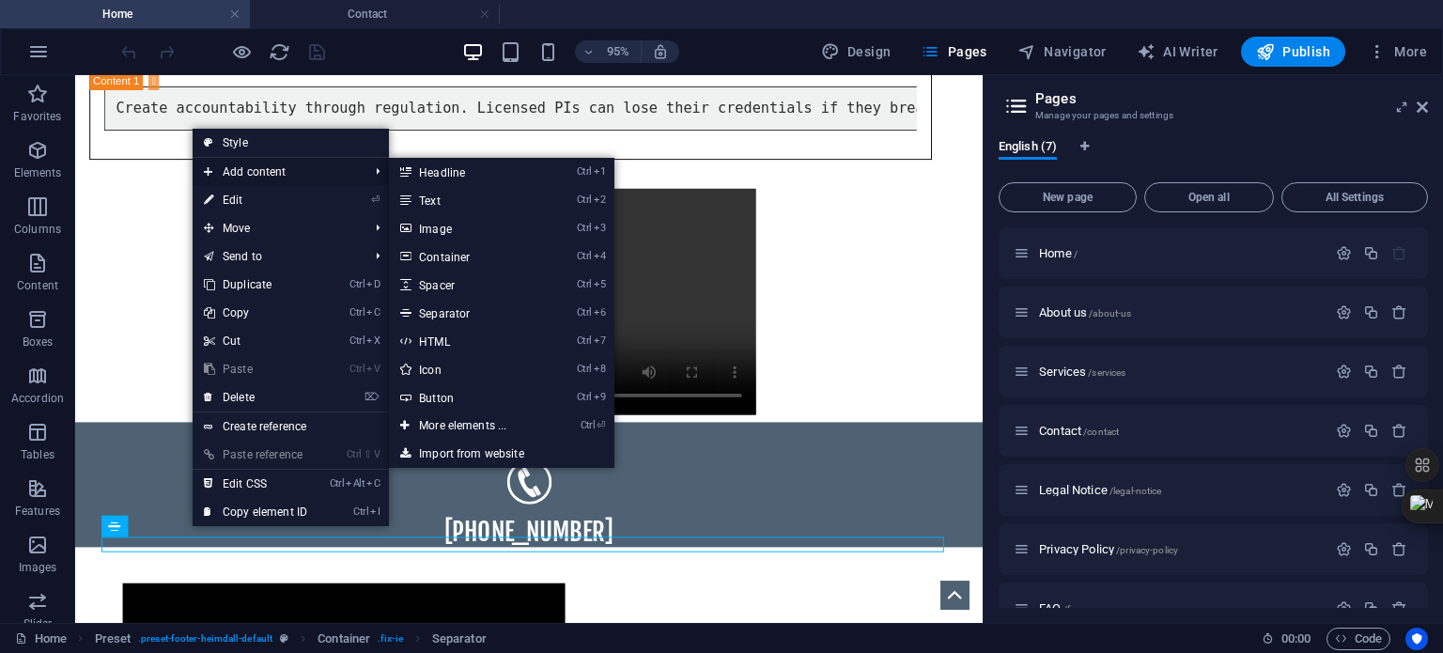
click at [234, 169] on span "Add content" at bounding box center [277, 172] width 168 height 28
click at [439, 371] on link "Ctrl 8 Icon" at bounding box center [466, 369] width 155 height 28
select select "xMidYMid"
select select "px"
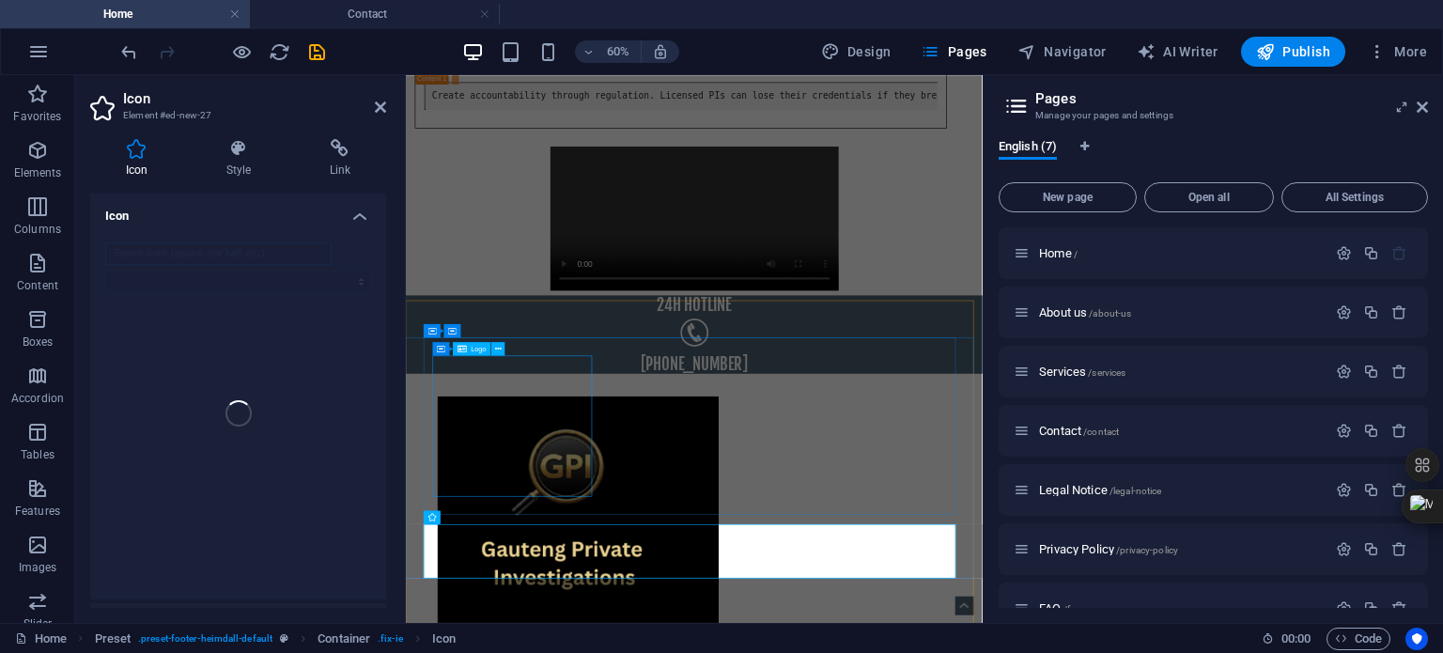
scroll to position [2391, 0]
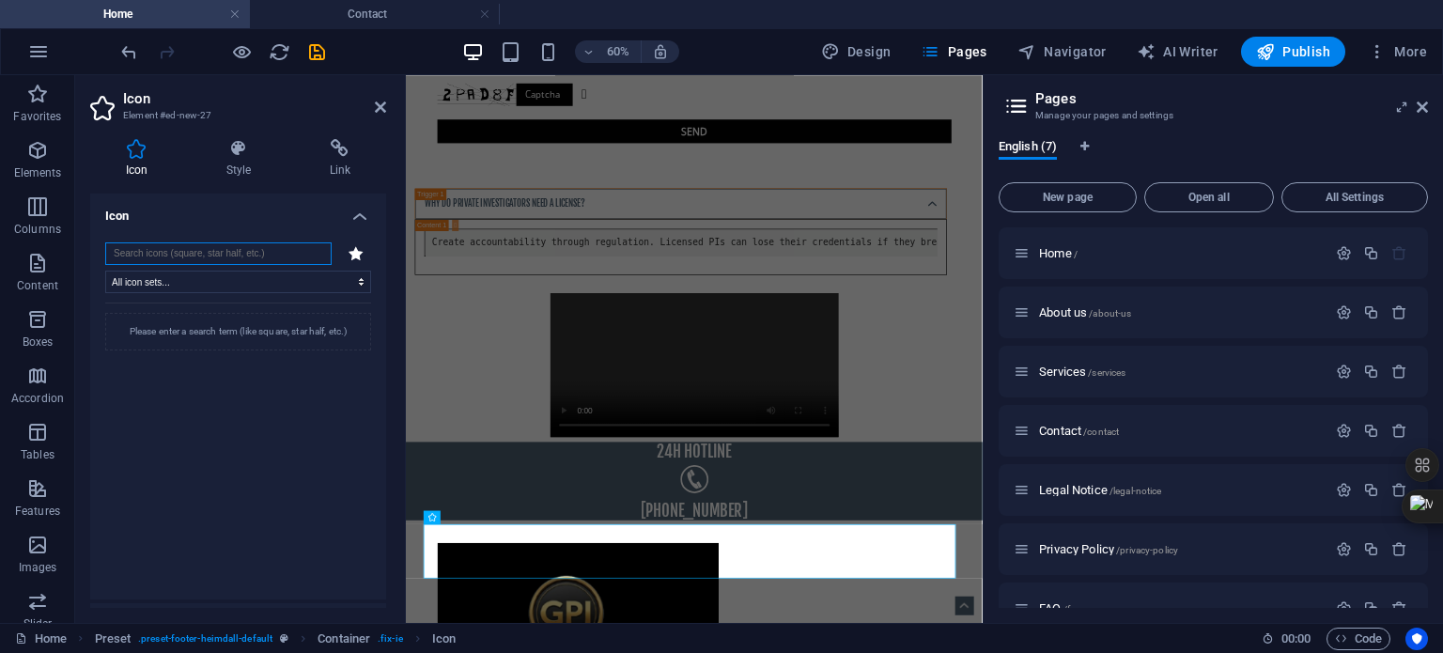
click at [273, 252] on input "search" at bounding box center [218, 253] width 226 height 23
type input "google business"
click at [286, 284] on select "All icon sets... IcoFont Ionicons FontAwesome Brands FontAwesome Duotone FontAw…" at bounding box center [238, 282] width 266 height 23
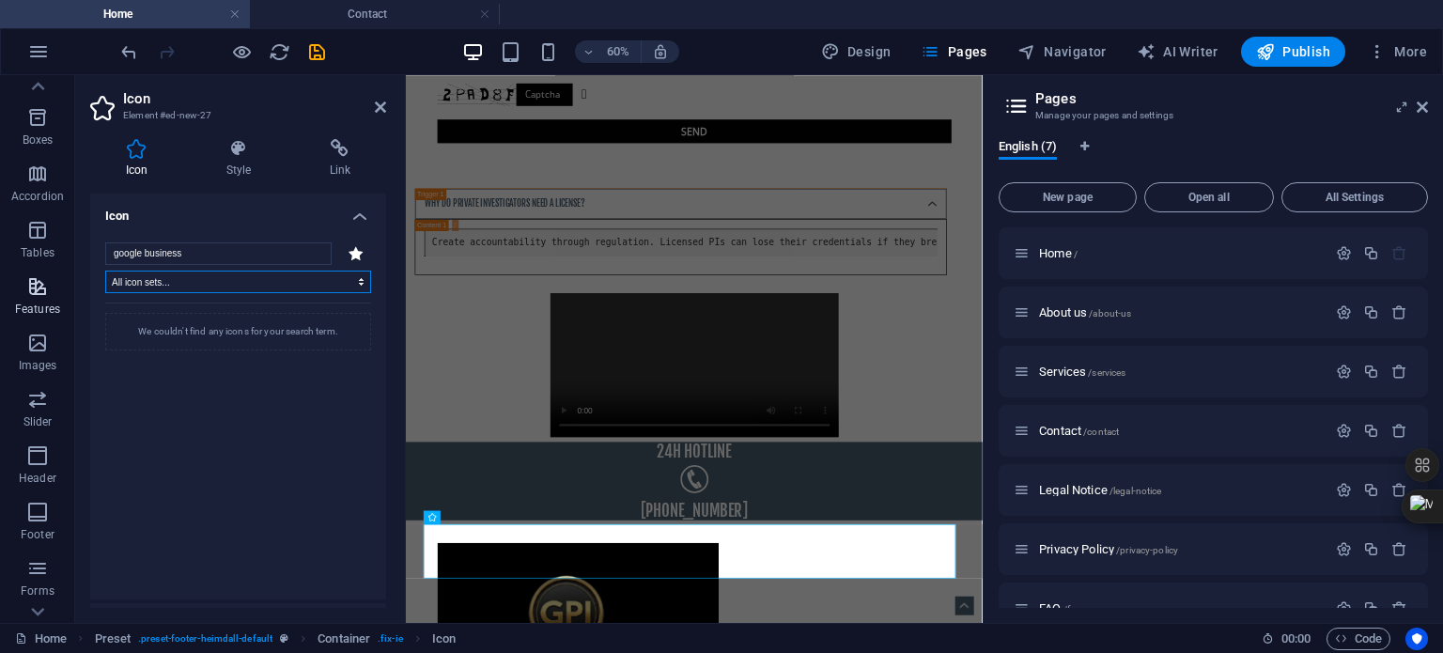
scroll to position [297, 0]
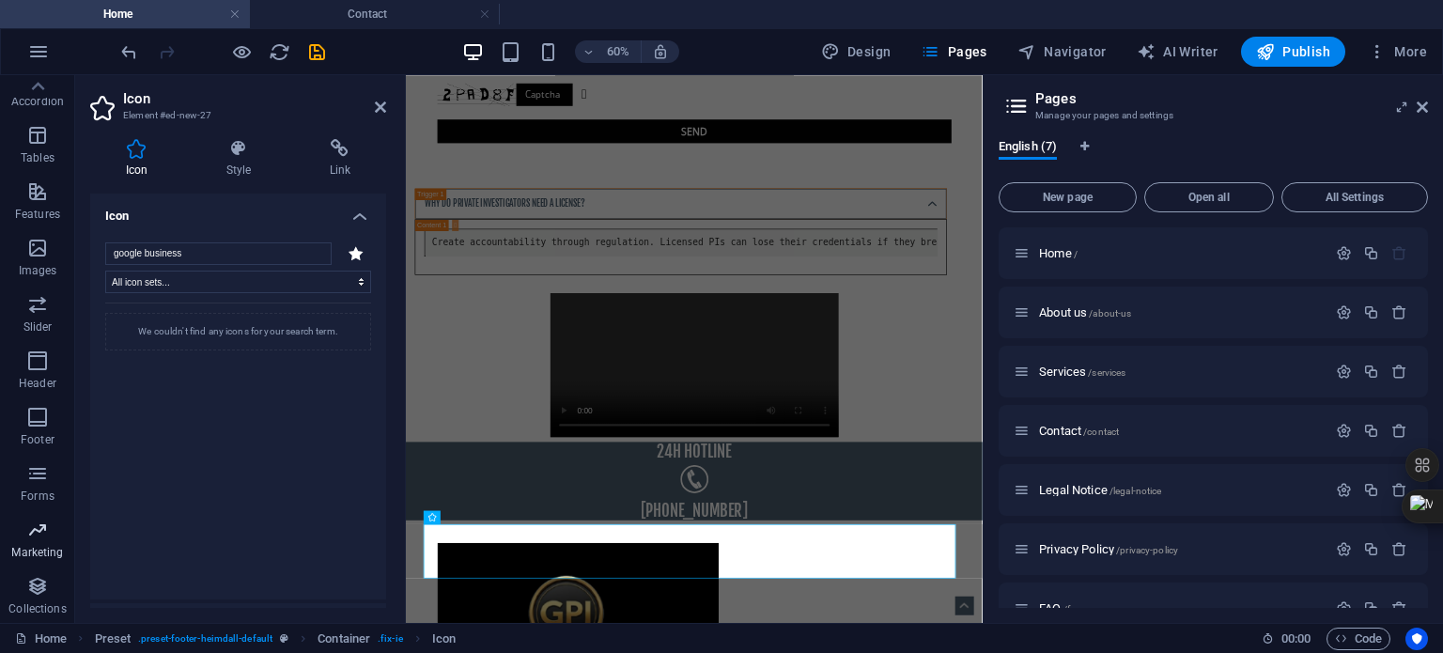
click at [34, 548] on p "Marketing" at bounding box center [37, 552] width 52 height 15
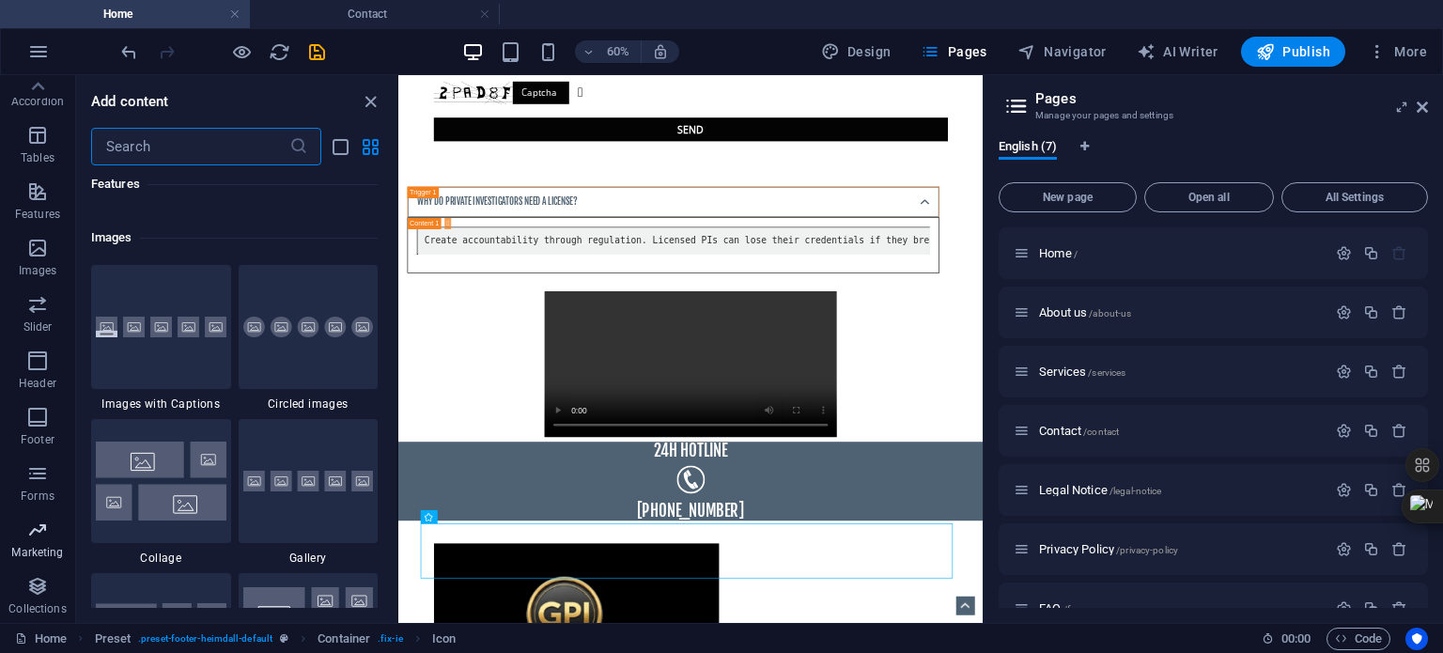
scroll to position [15306, 0]
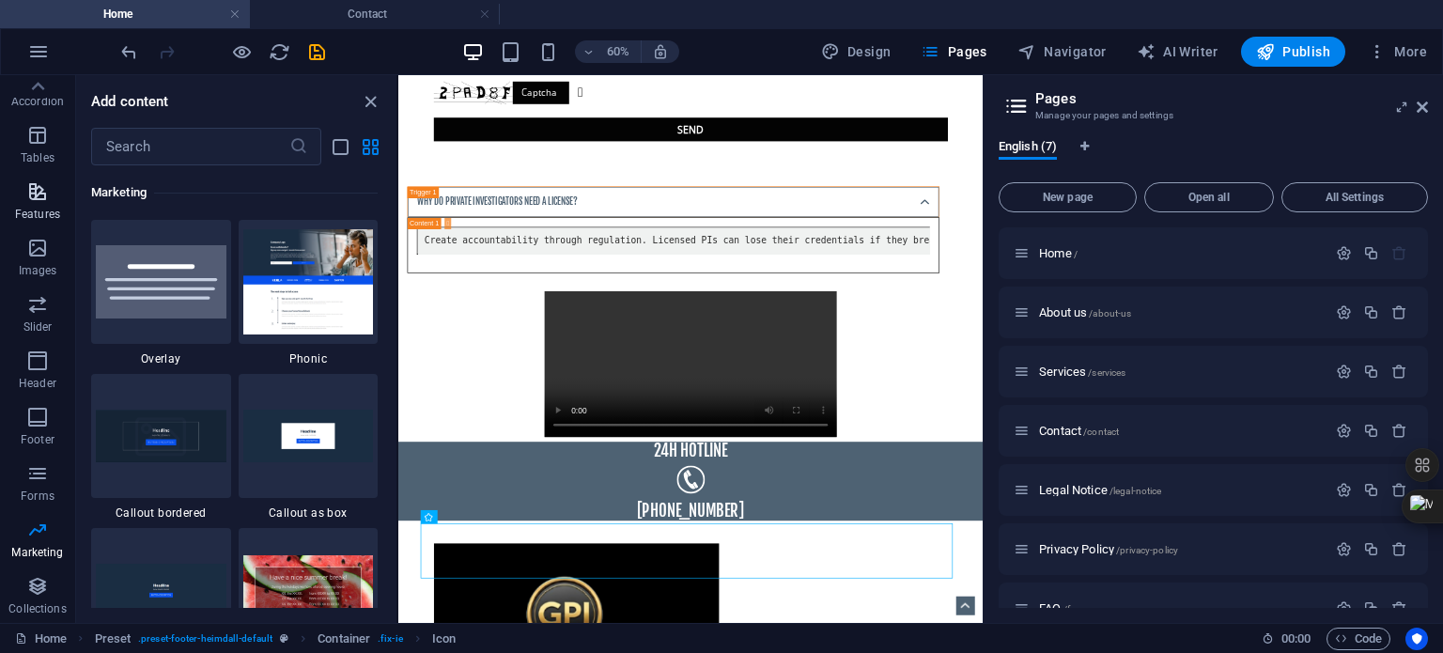
click at [41, 185] on icon "button" at bounding box center [37, 191] width 23 height 23
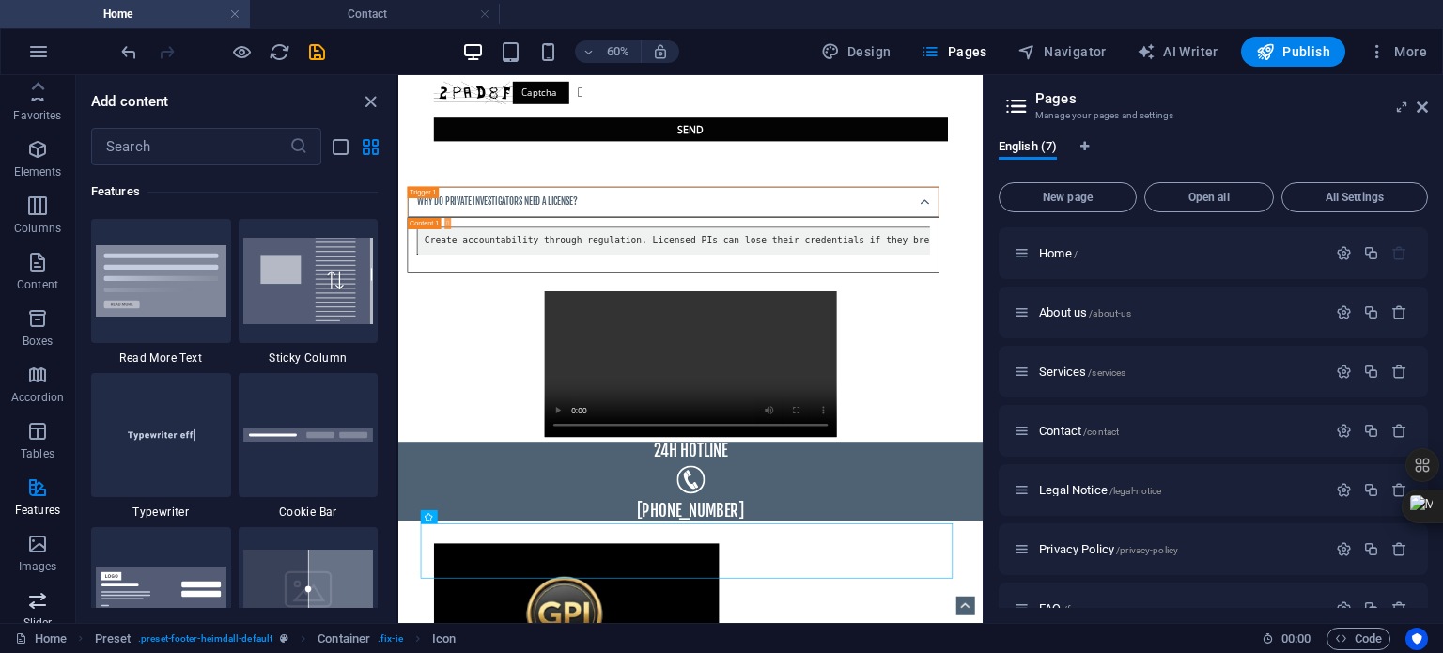
scroll to position [0, 0]
click at [38, 149] on icon "button" at bounding box center [37, 150] width 23 height 23
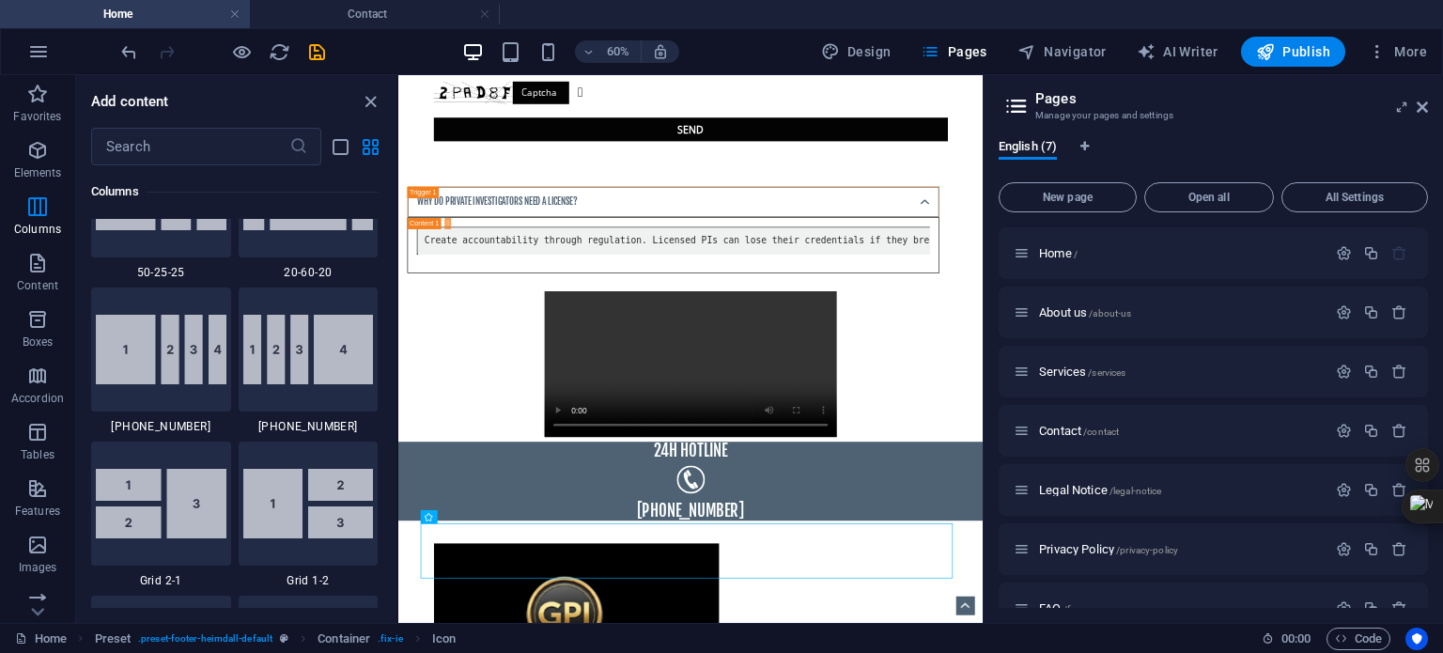
scroll to position [2456, 0]
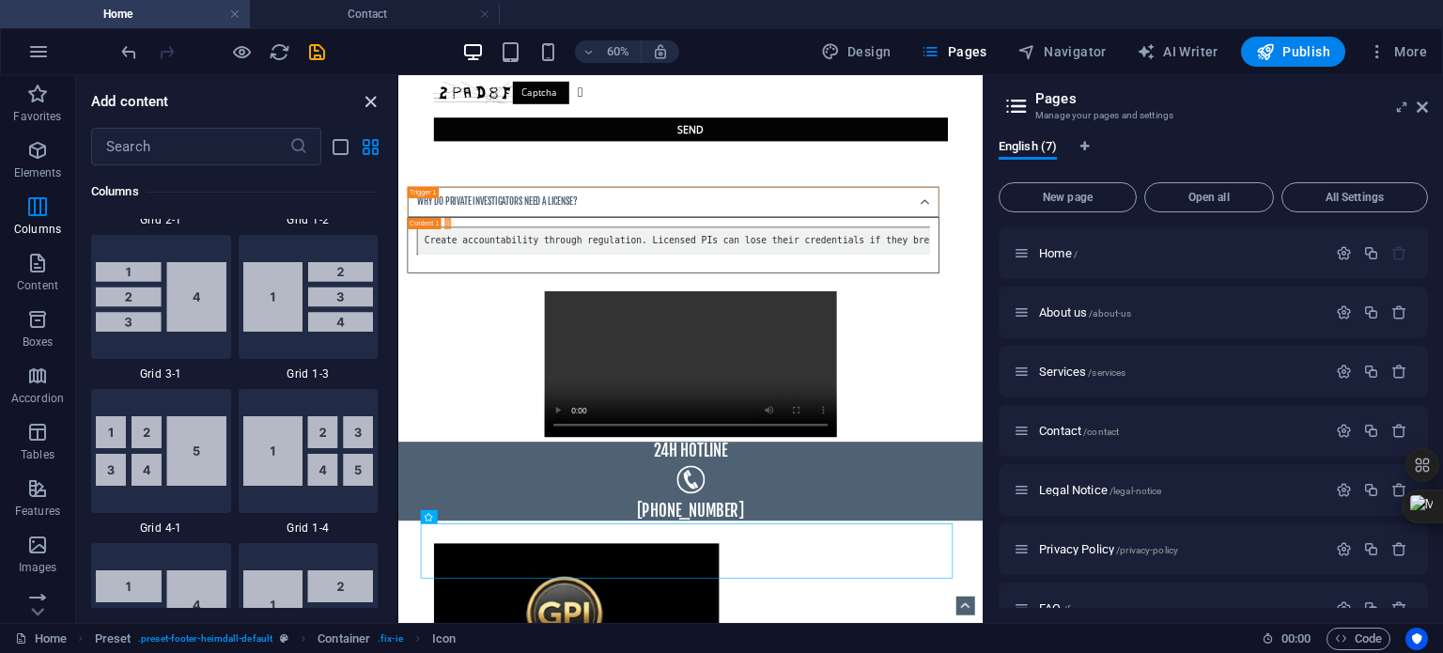
click at [372, 103] on icon "close panel" at bounding box center [371, 102] width 22 height 22
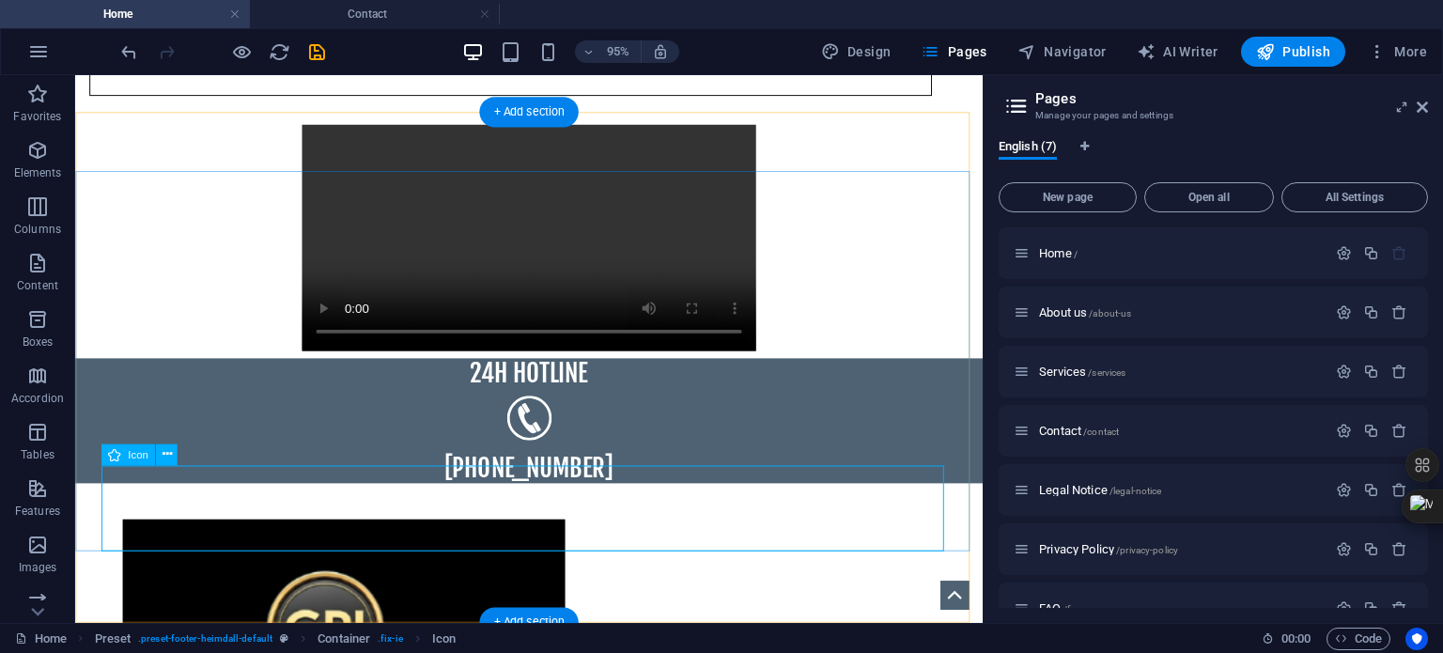
scroll to position [2726, 0]
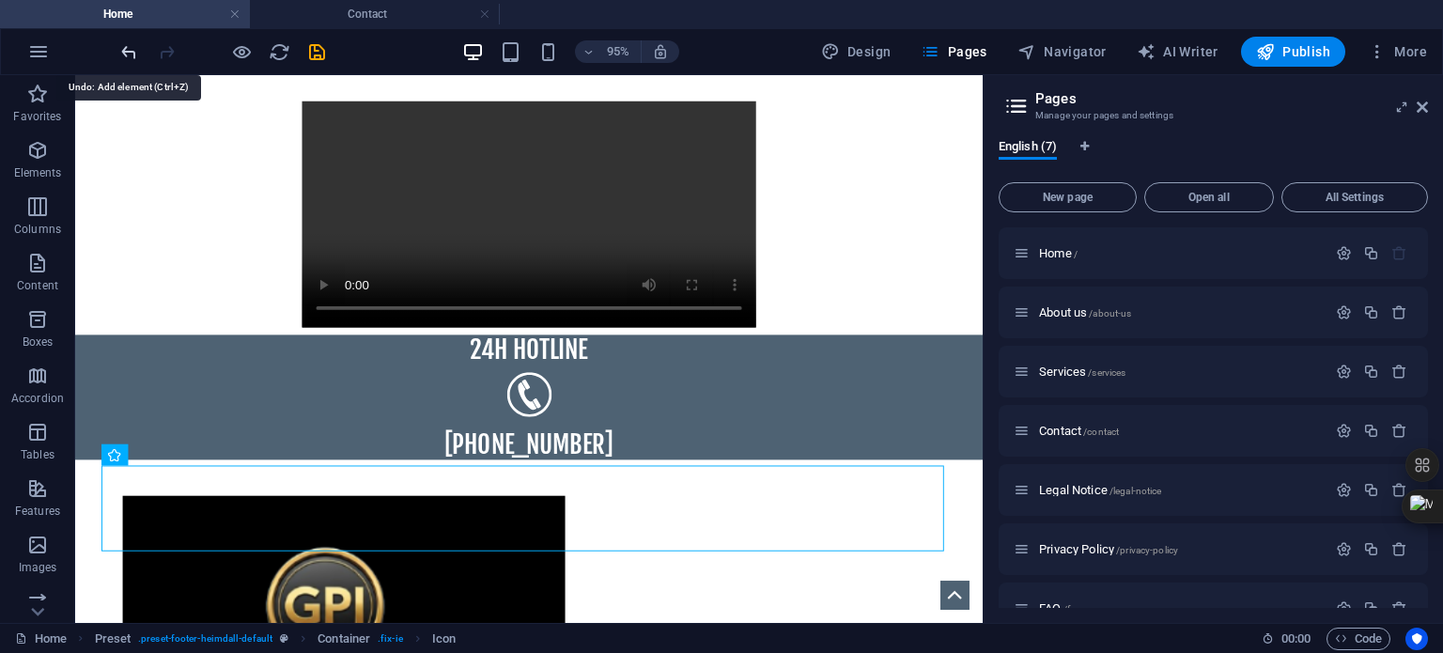
click at [128, 52] on icon "undo" at bounding box center [129, 52] width 22 height 22
